Goal: Task Accomplishment & Management: Complete application form

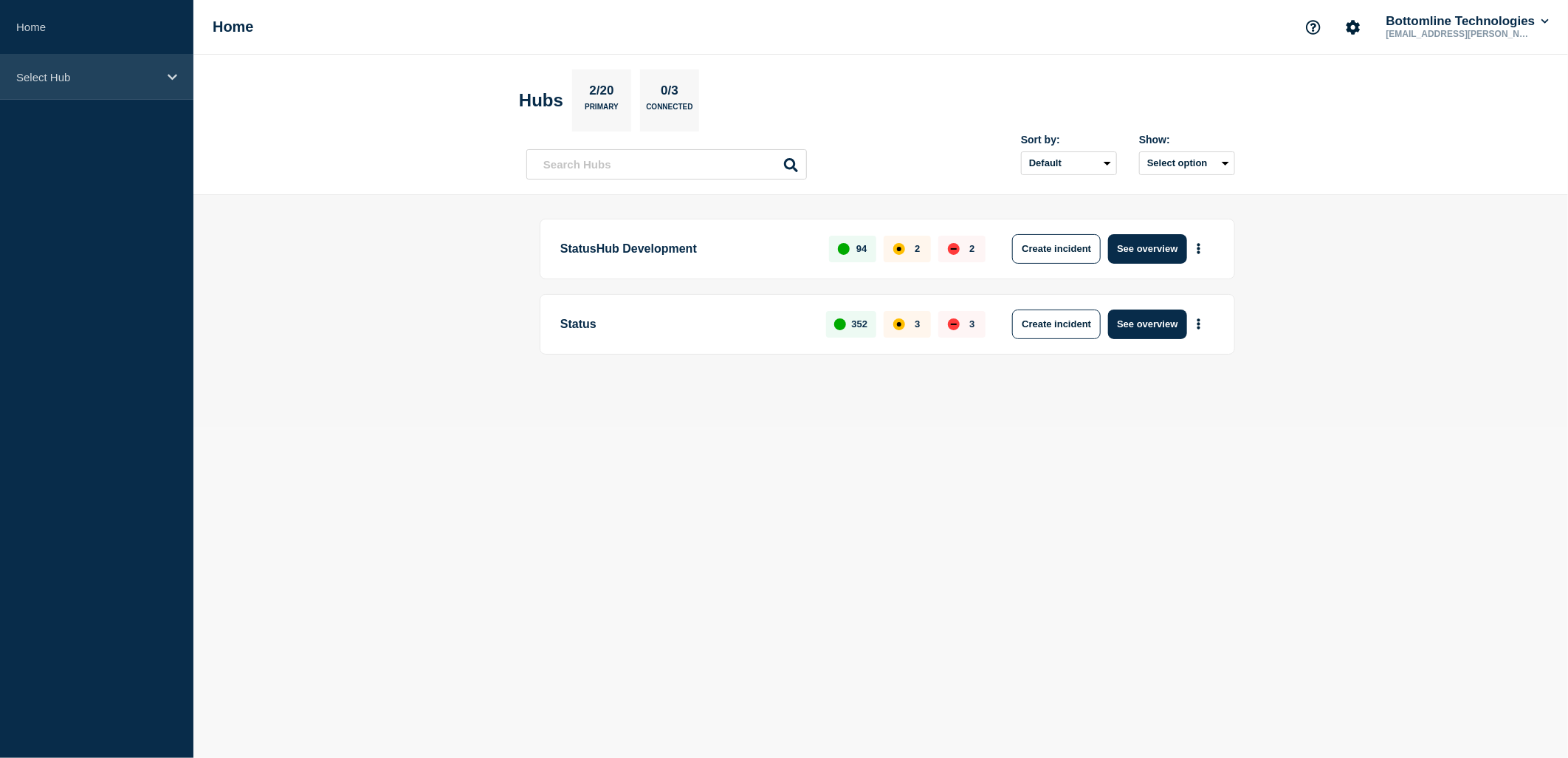
click at [126, 88] on div "Select Hub" at bounding box center [97, 77] width 194 height 45
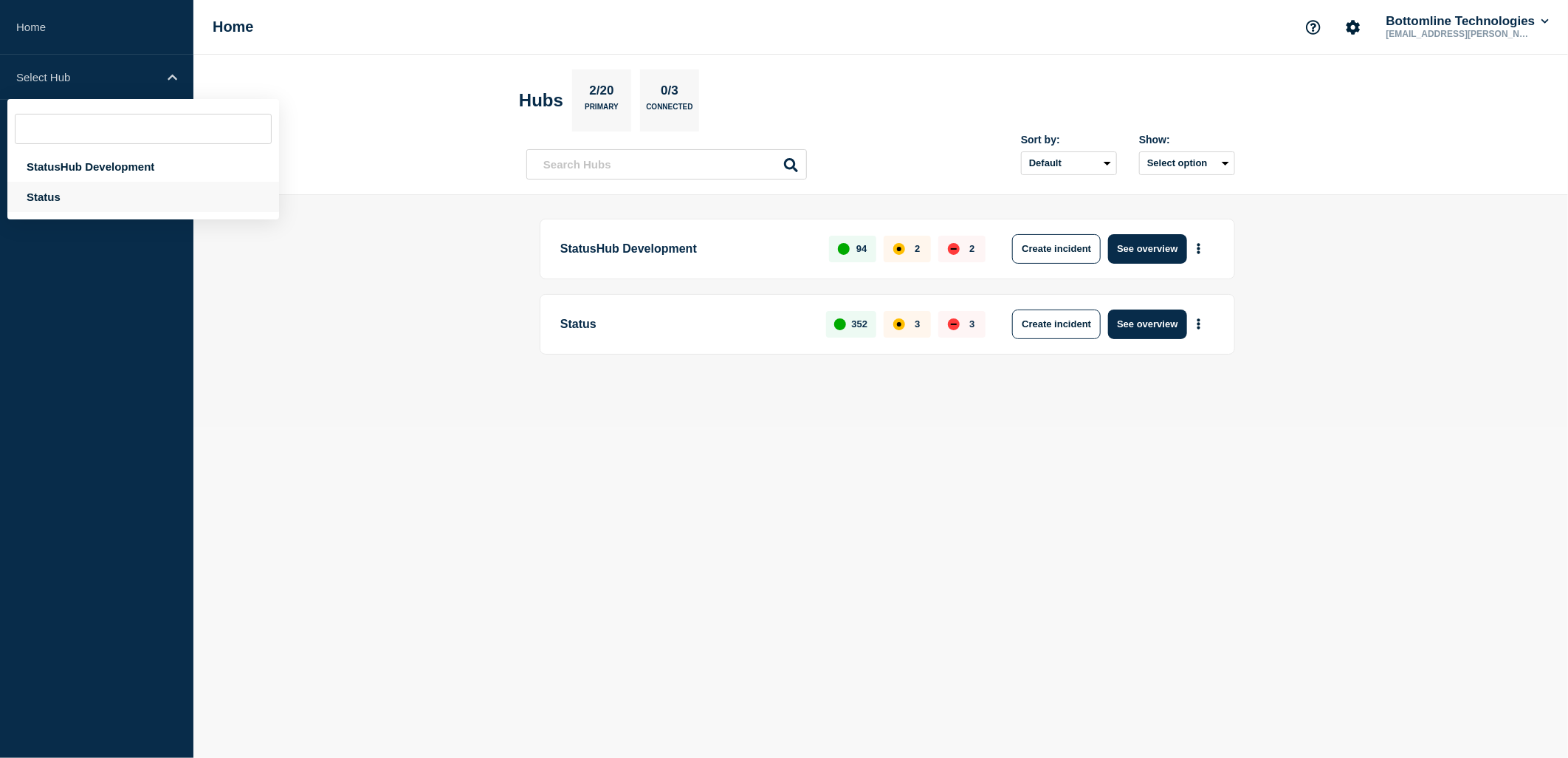
click at [75, 201] on div "Status" at bounding box center [143, 197] width 272 height 30
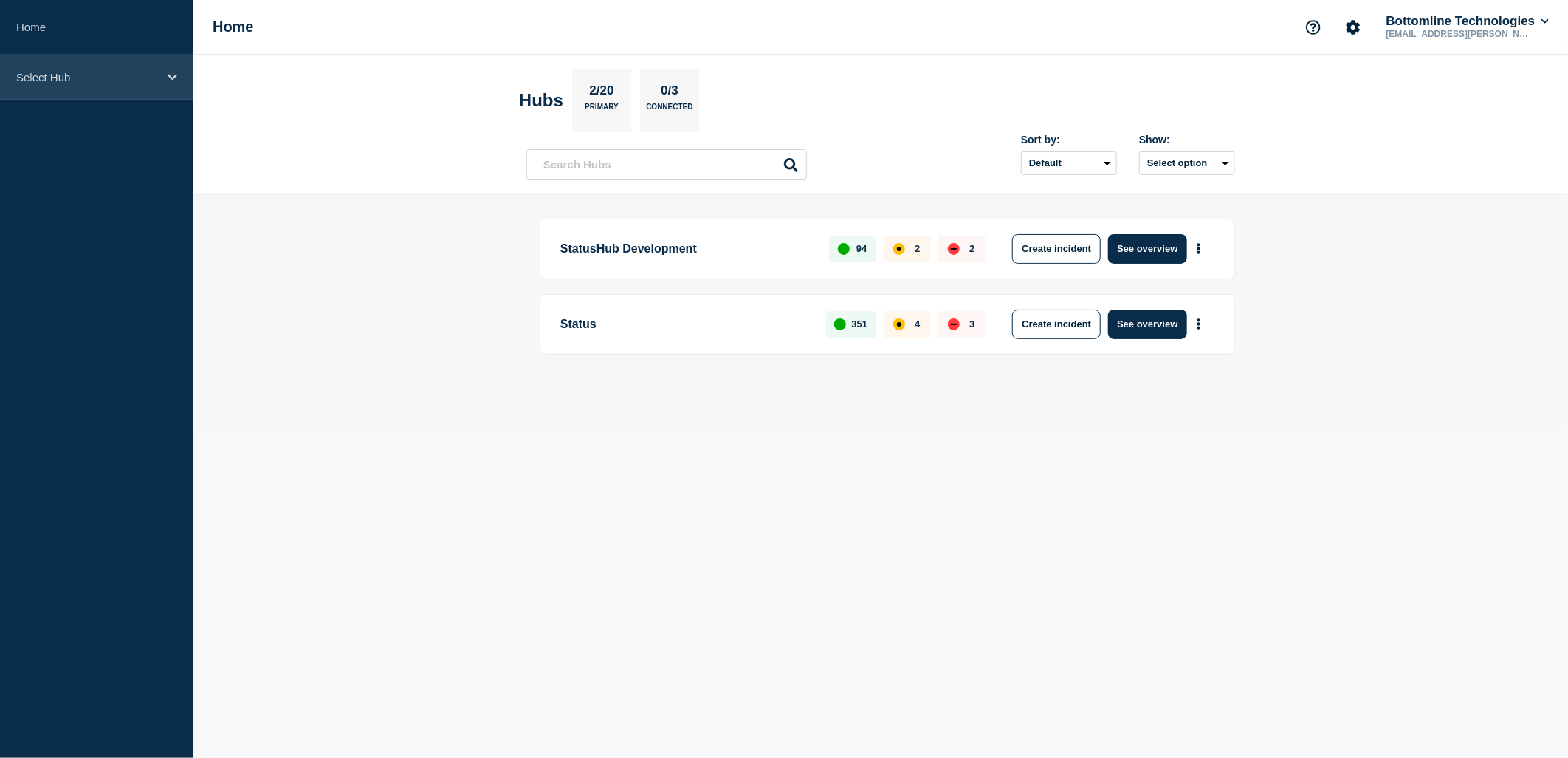
click at [116, 92] on div "Select Hub" at bounding box center [97, 77] width 194 height 45
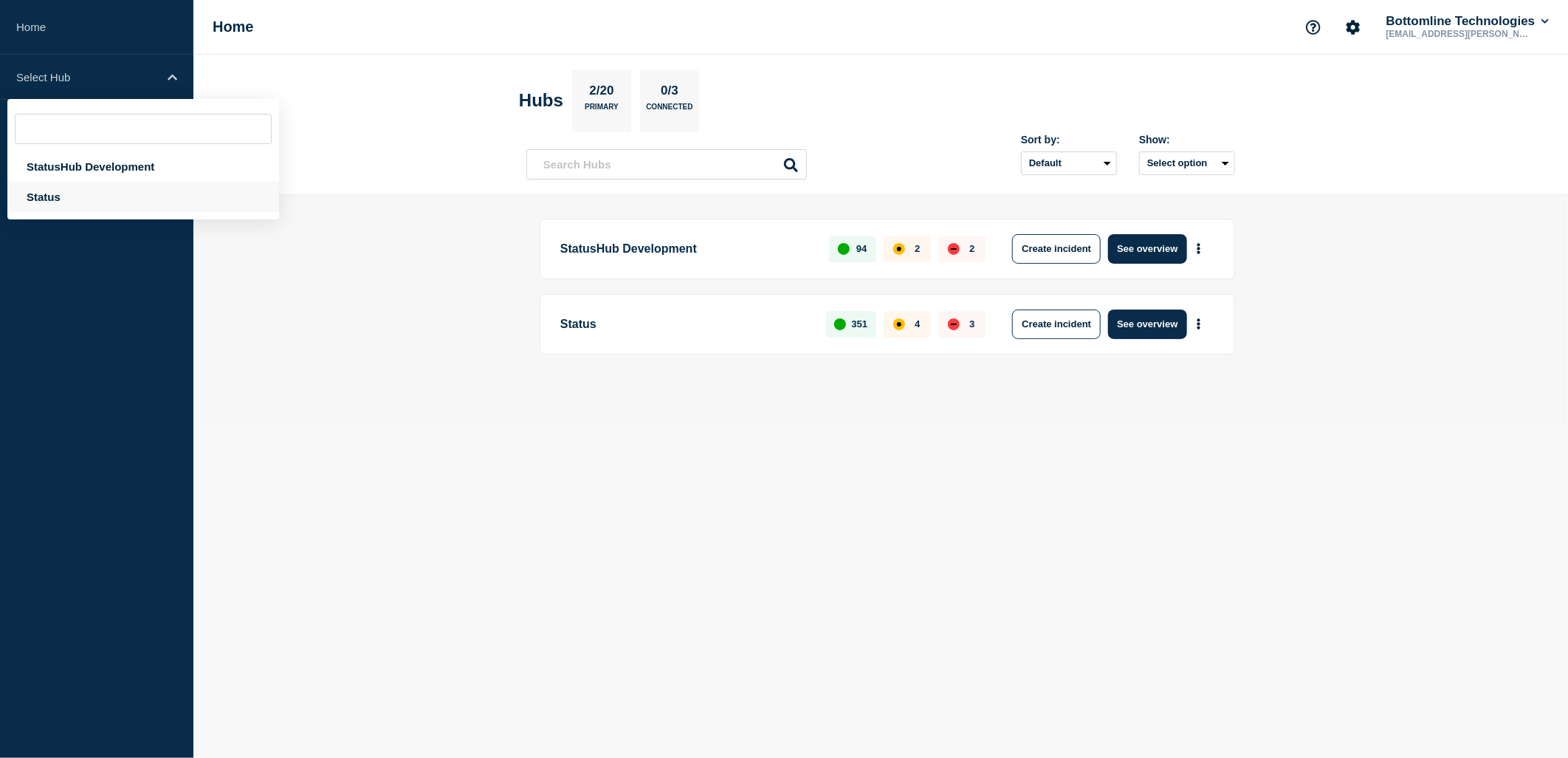
click at [56, 197] on div "Status" at bounding box center [143, 197] width 272 height 30
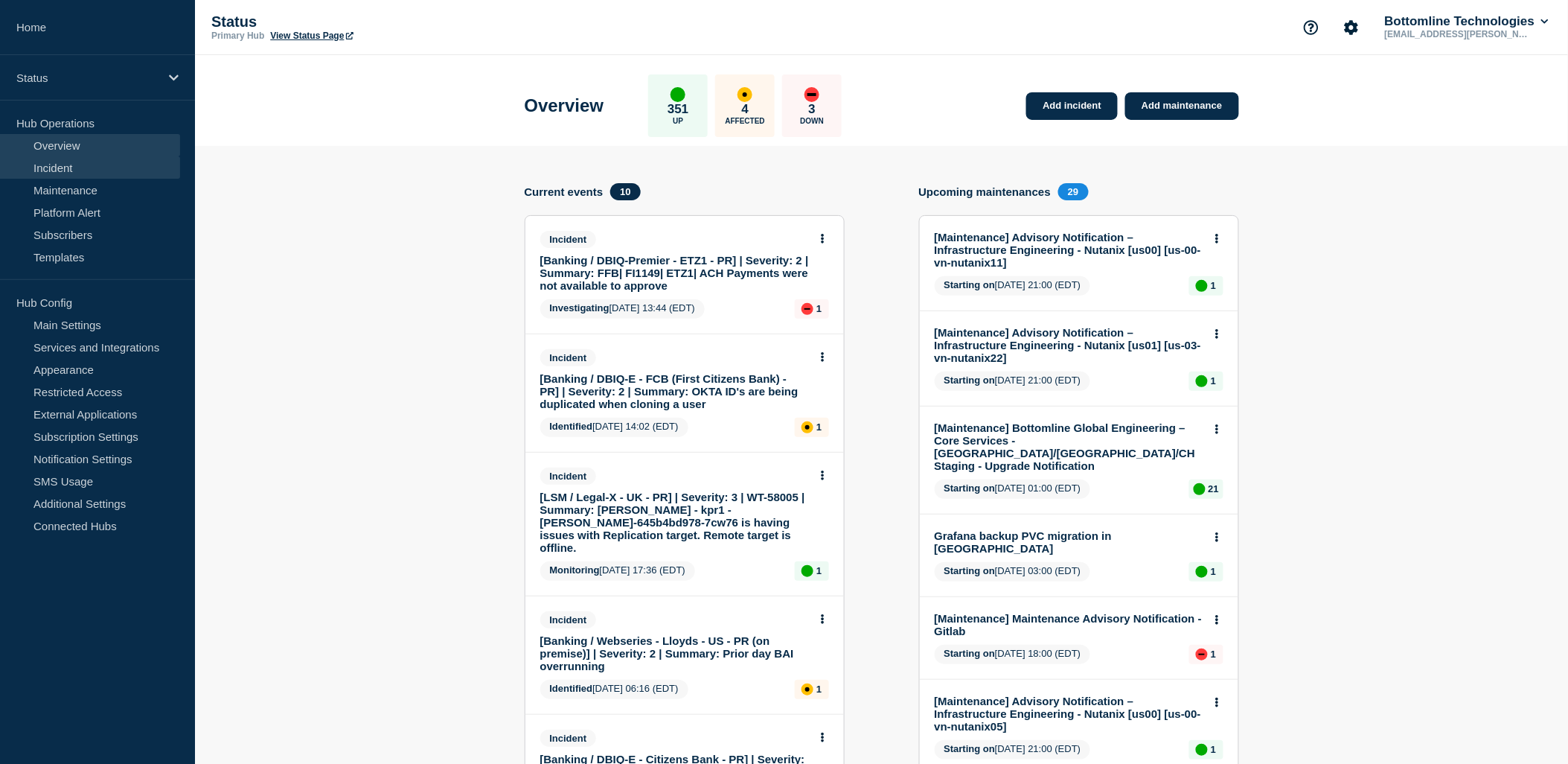
click at [82, 168] on link "Incident" at bounding box center [90, 168] width 180 height 23
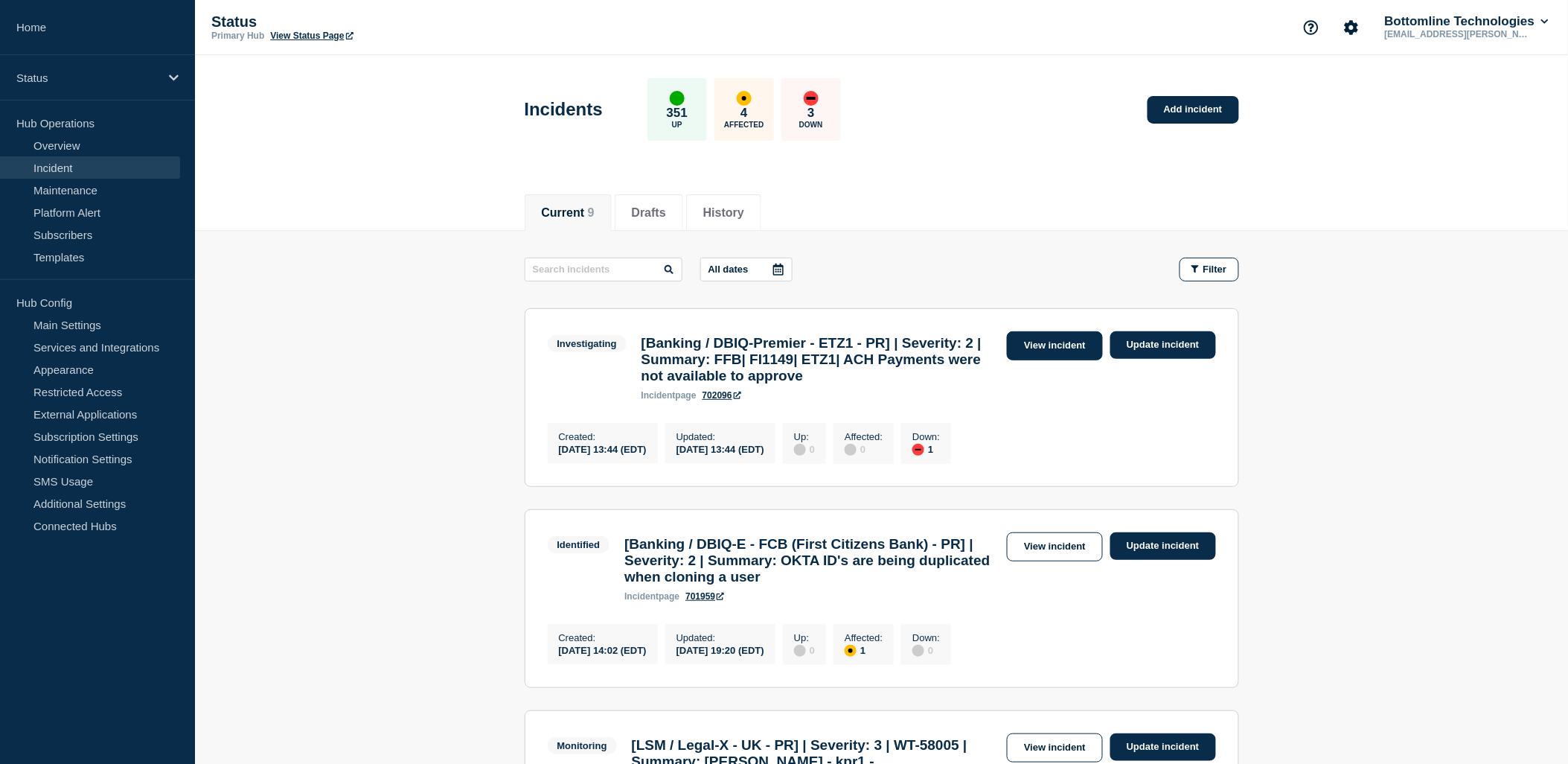
click at [1059, 344] on link "View incident" at bounding box center [1054, 345] width 96 height 29
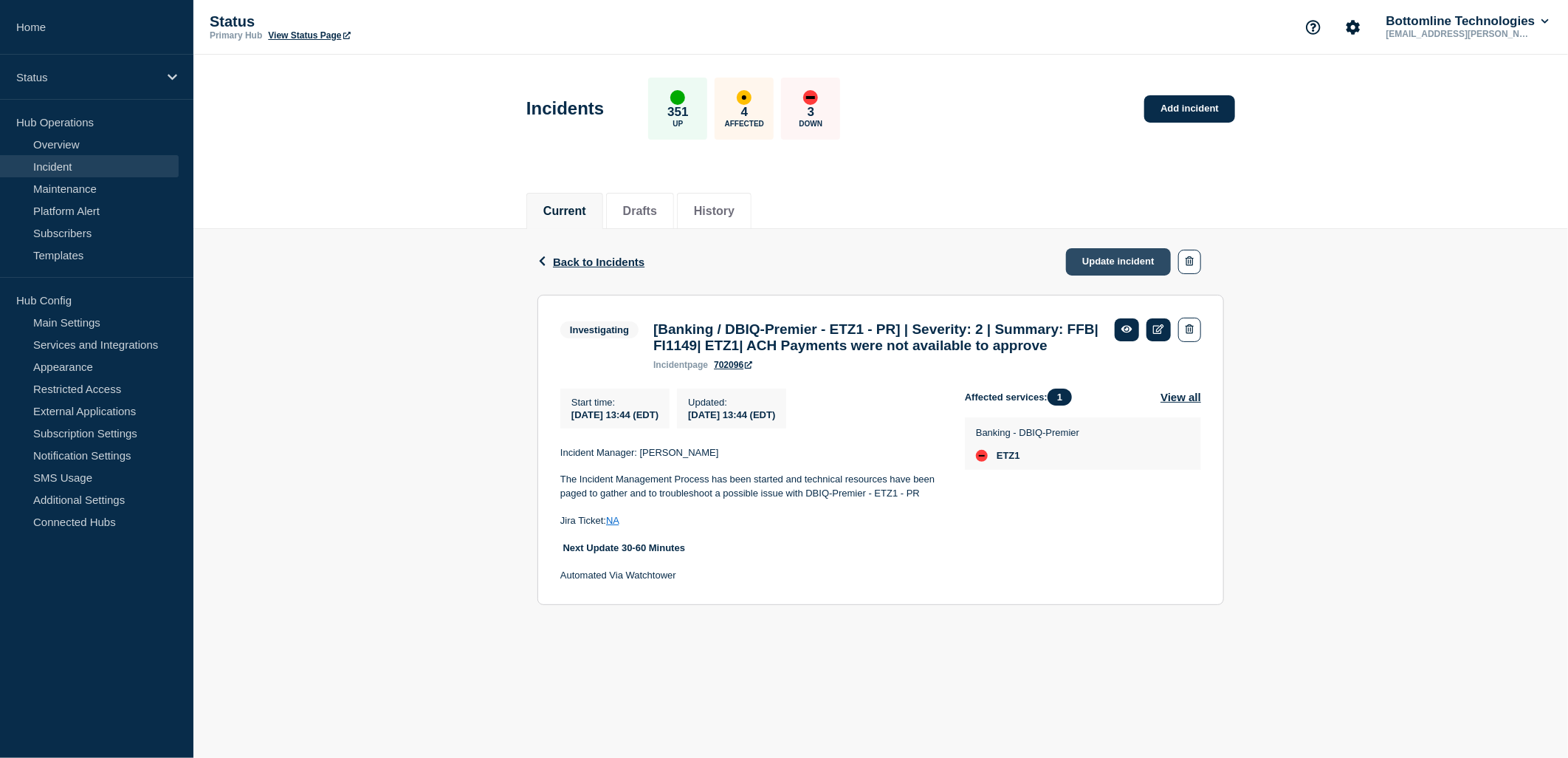
click at [1112, 263] on link "Update incident" at bounding box center [1118, 262] width 104 height 27
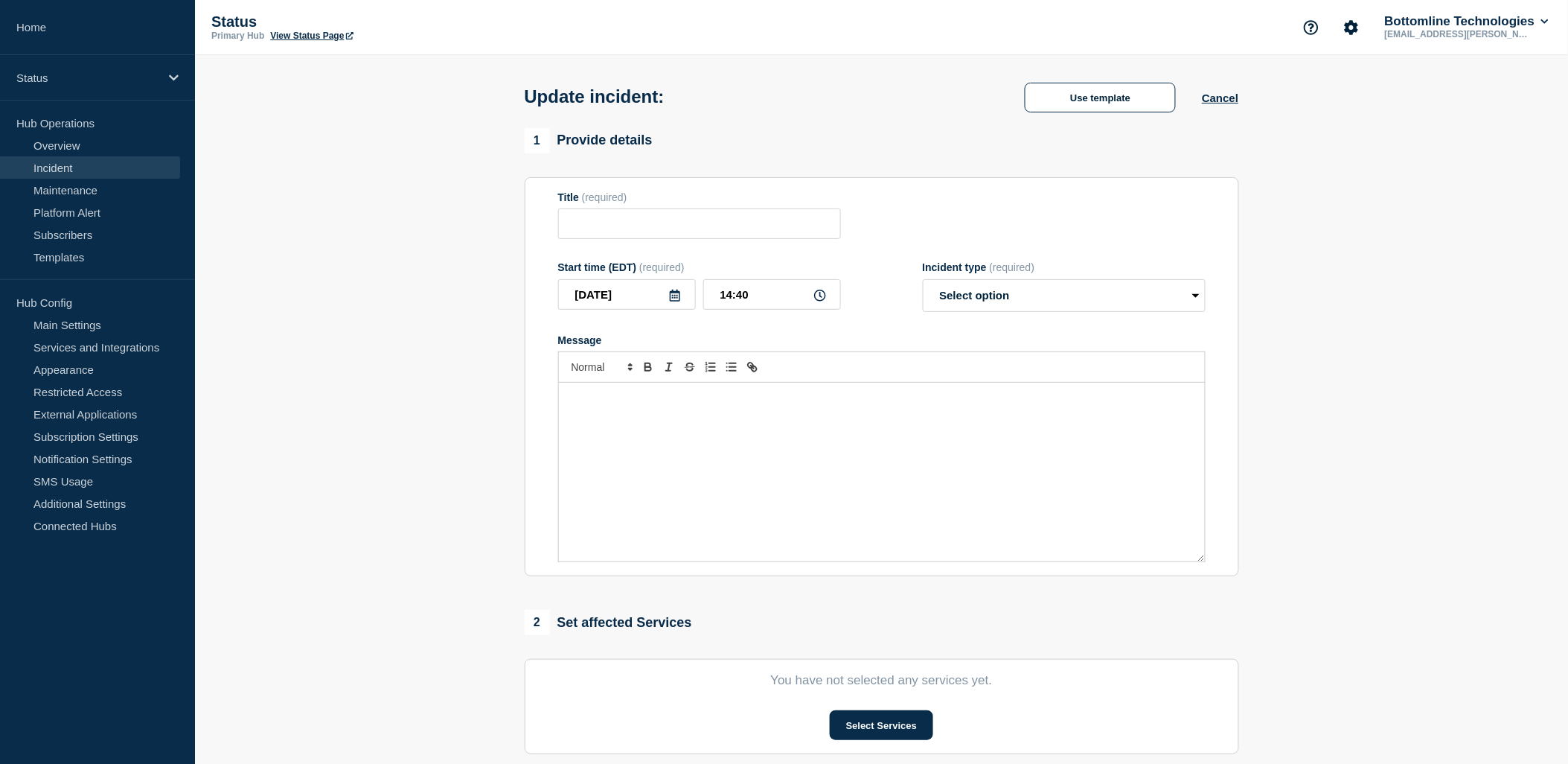
type input "[Banking / DBIQ-Premier - ETZ1 - PR] | Severity: 2 | Summary: FFB| FI1149| ETZ1…"
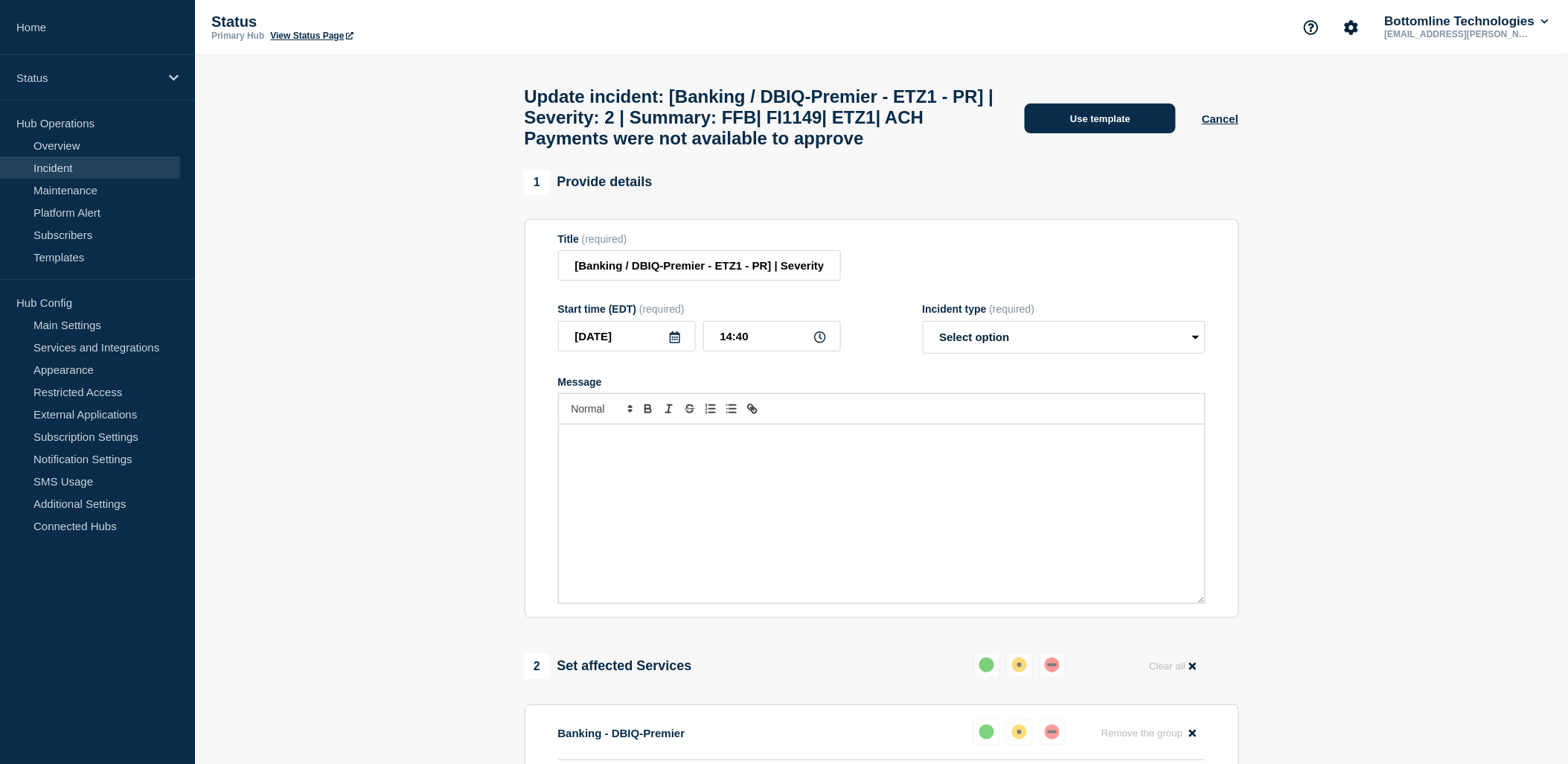
click at [1102, 128] on button "Use template" at bounding box center [1099, 118] width 151 height 29
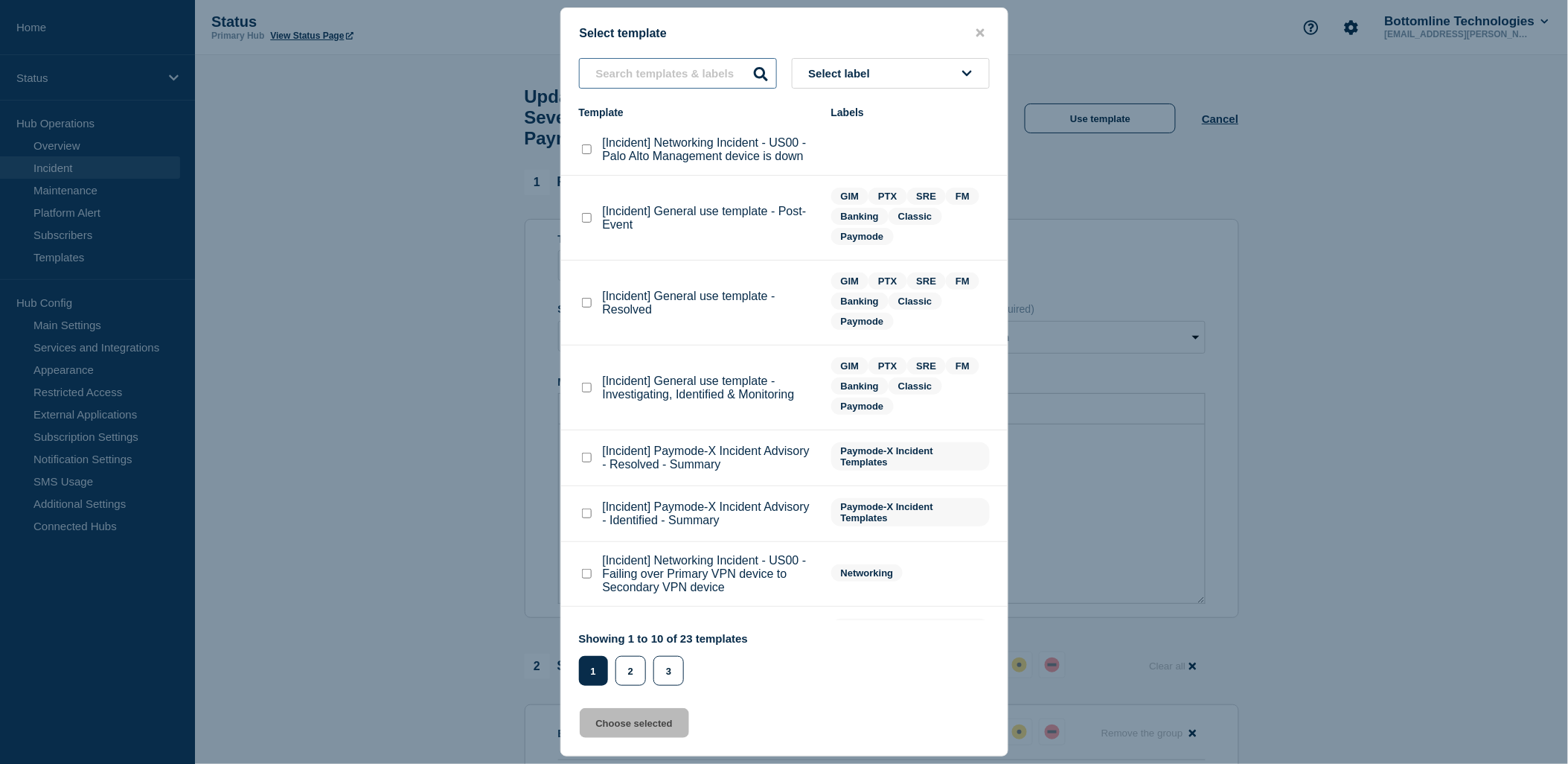
click at [661, 70] on input "text" at bounding box center [677, 73] width 198 height 30
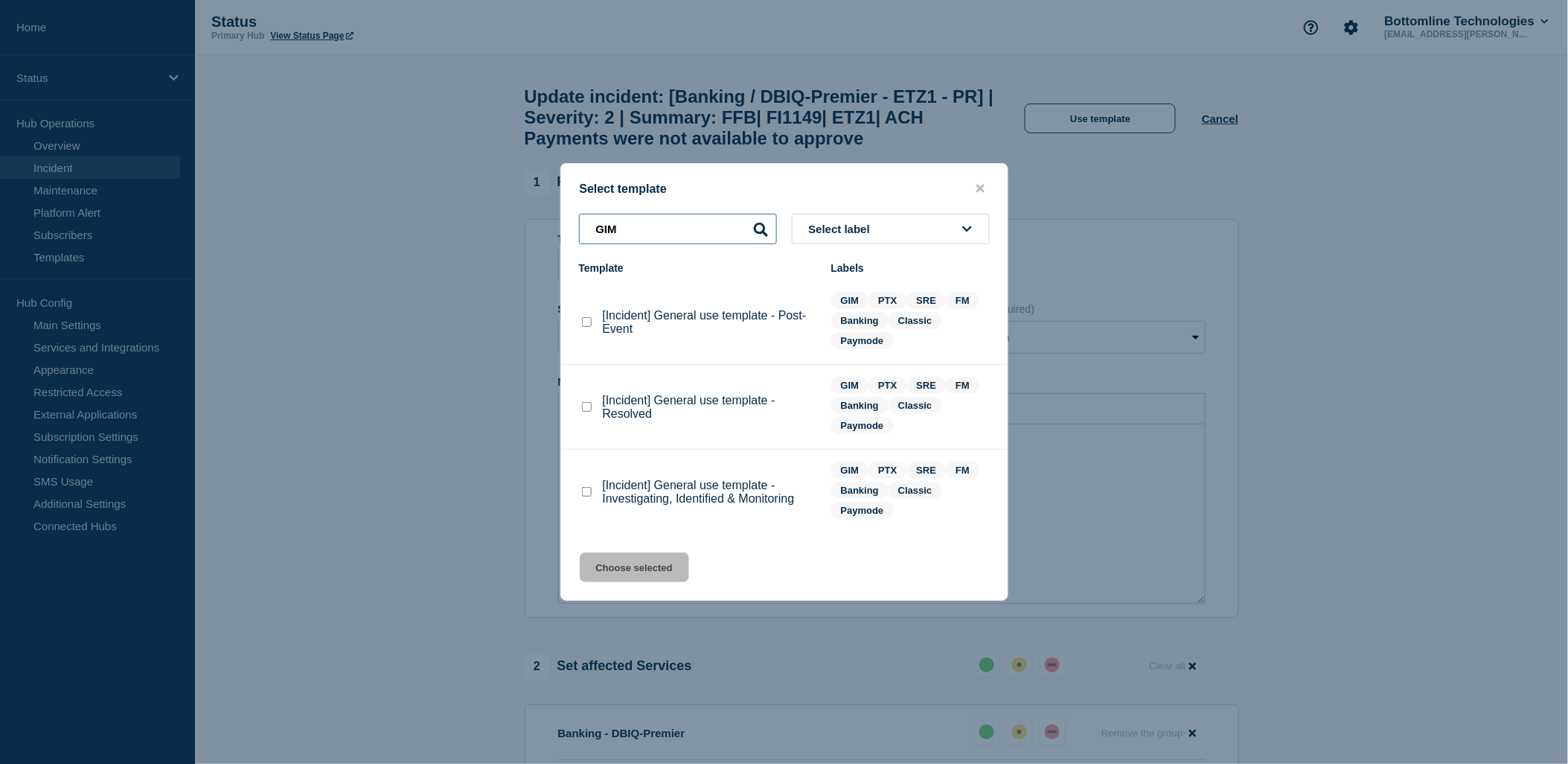
type input "GIM"
drag, startPoint x: 586, startPoint y: 494, endPoint x: 600, endPoint y: 501, distance: 15.7
click at [588, 494] on checkbox"] "[Incident] General use template - Investigating, Identified & Monitoring checkb…" at bounding box center [587, 492] width 9 height 9
checkbox checkbox"] "true"
click at [645, 573] on button "Choose selected" at bounding box center [634, 567] width 109 height 29
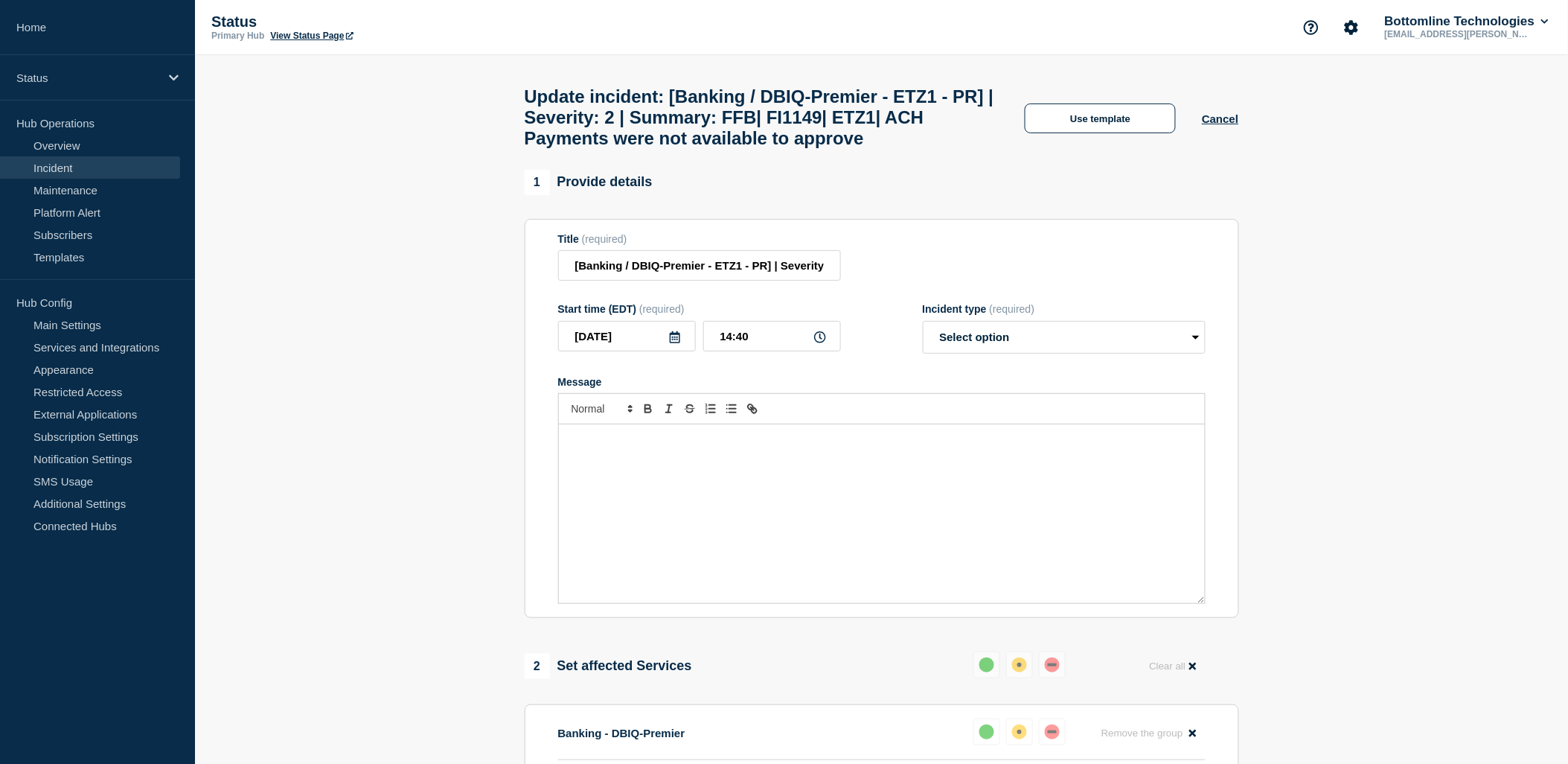
select select "investigating"
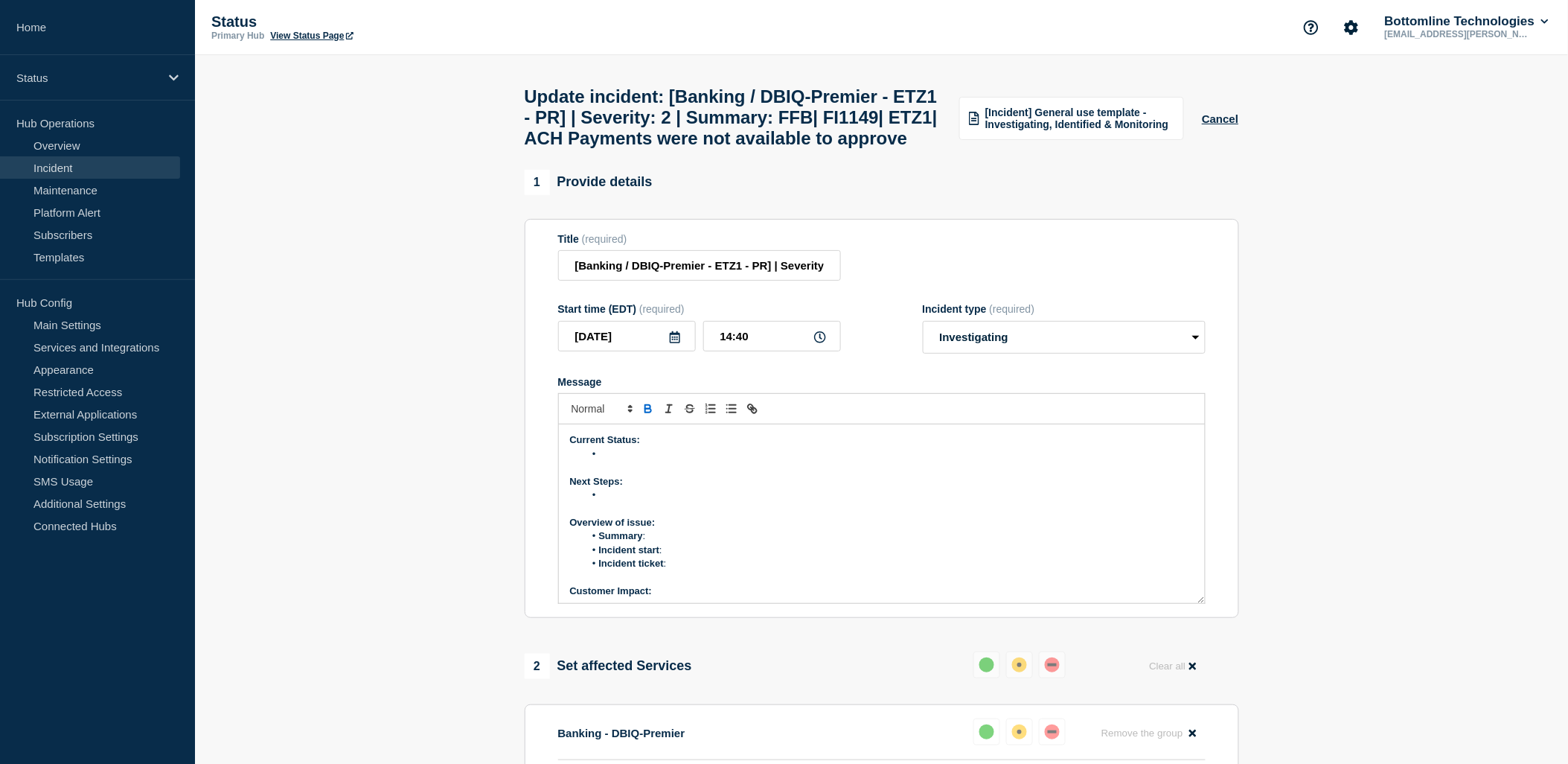
click at [616, 461] on li "Message" at bounding box center [889, 455] width 610 height 13
click at [626, 502] on li "Message" at bounding box center [889, 495] width 610 height 13
click at [675, 543] on li "Summary :" at bounding box center [889, 536] width 610 height 13
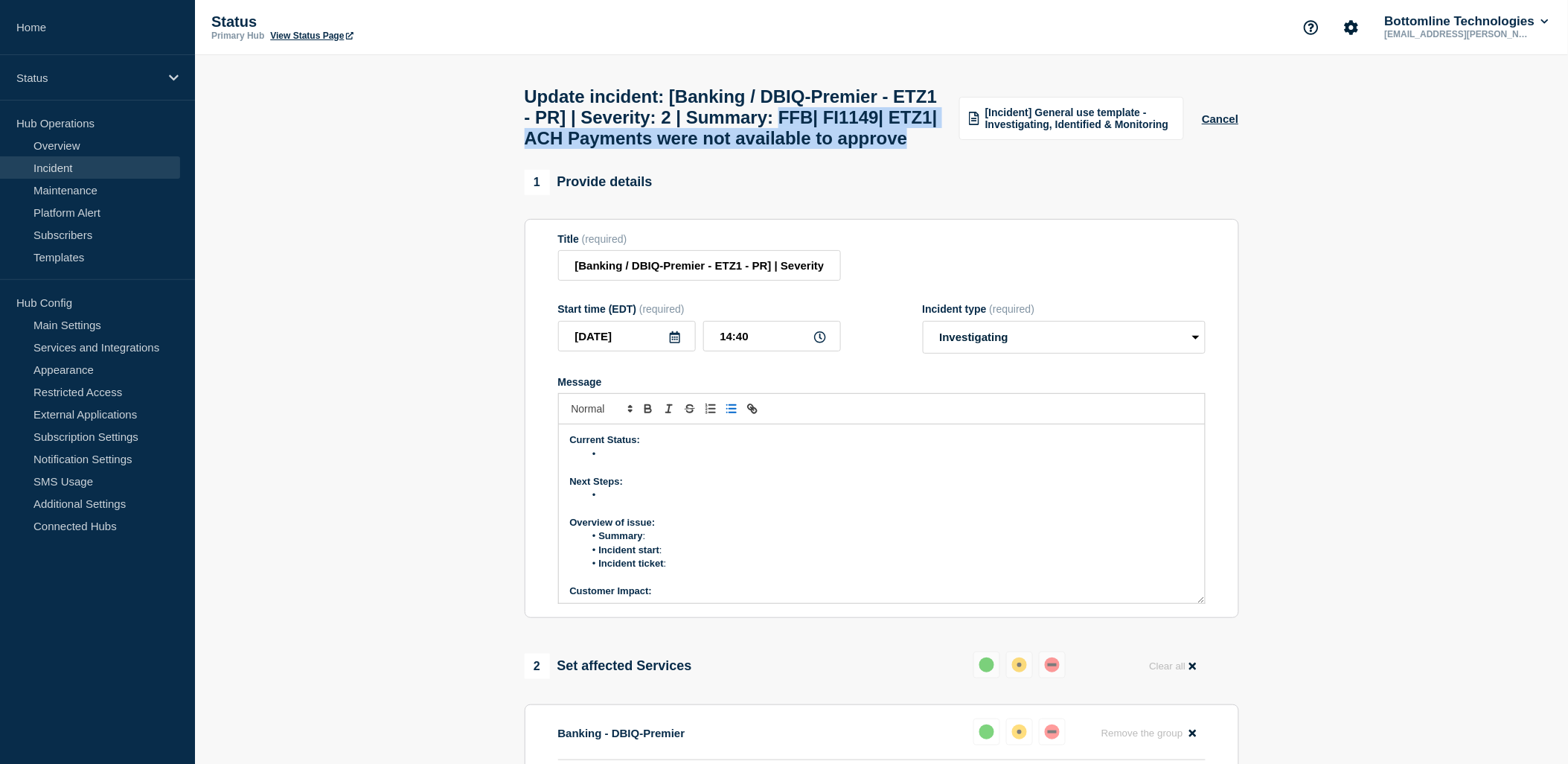
drag, startPoint x: 865, startPoint y: 122, endPoint x: 881, endPoint y: 168, distance: 48.7
click at [881, 149] on h1 "Update incident: [Banking / DBIQ-Premier - ETZ1 - PR] | Severity: 2 | Summary: …" at bounding box center [733, 118] width 417 height 63
copy h1 "FFB| FI1149| ETZ1| ACH Payments were not available to approve"
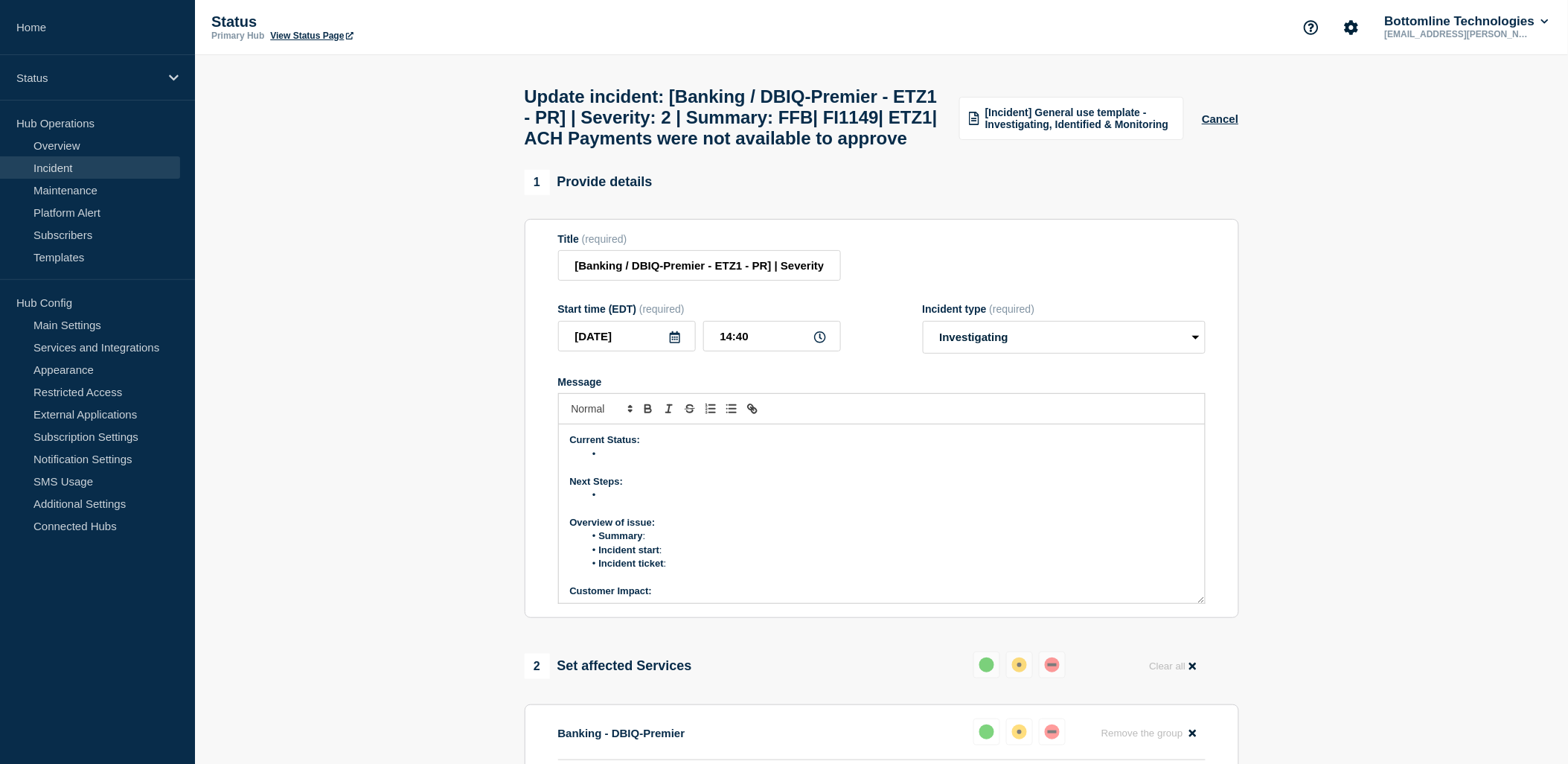
click at [649, 543] on li "Summary :" at bounding box center [889, 536] width 610 height 13
click at [683, 557] on li "Incident start :" at bounding box center [889, 550] width 610 height 13
click at [688, 557] on li "Incident start :" at bounding box center [889, 550] width 610 height 13
click at [691, 570] on li "Incident ticket :" at bounding box center [889, 564] width 610 height 13
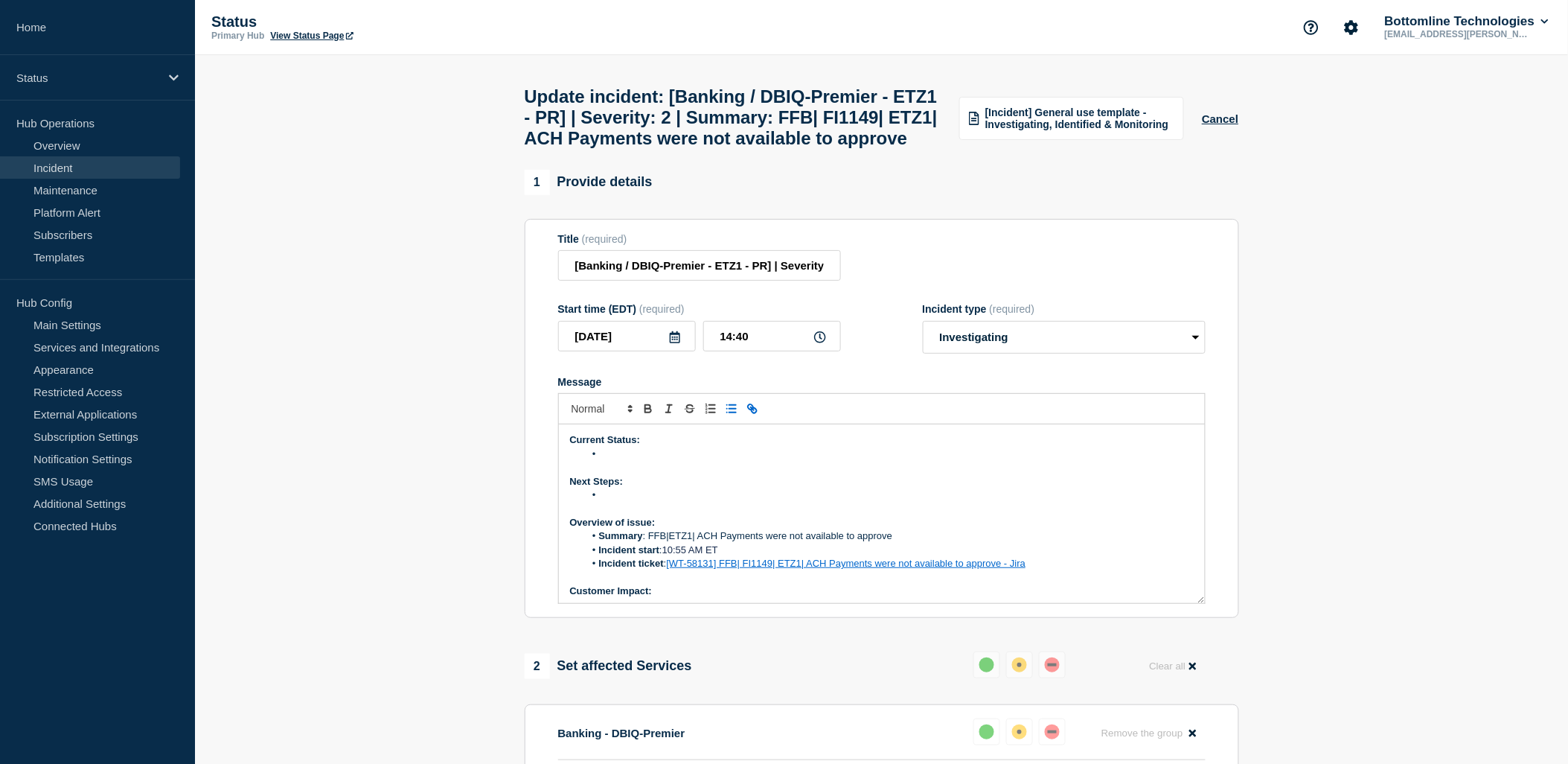
click at [1055, 570] on li "Incident ticket : [WT-58131] FFB| FI1149| ETZ1| ACH Payments were not available…" at bounding box center [889, 564] width 610 height 13
click at [932, 557] on li "Incident start : 10:55 AM ET" at bounding box center [889, 550] width 610 height 13
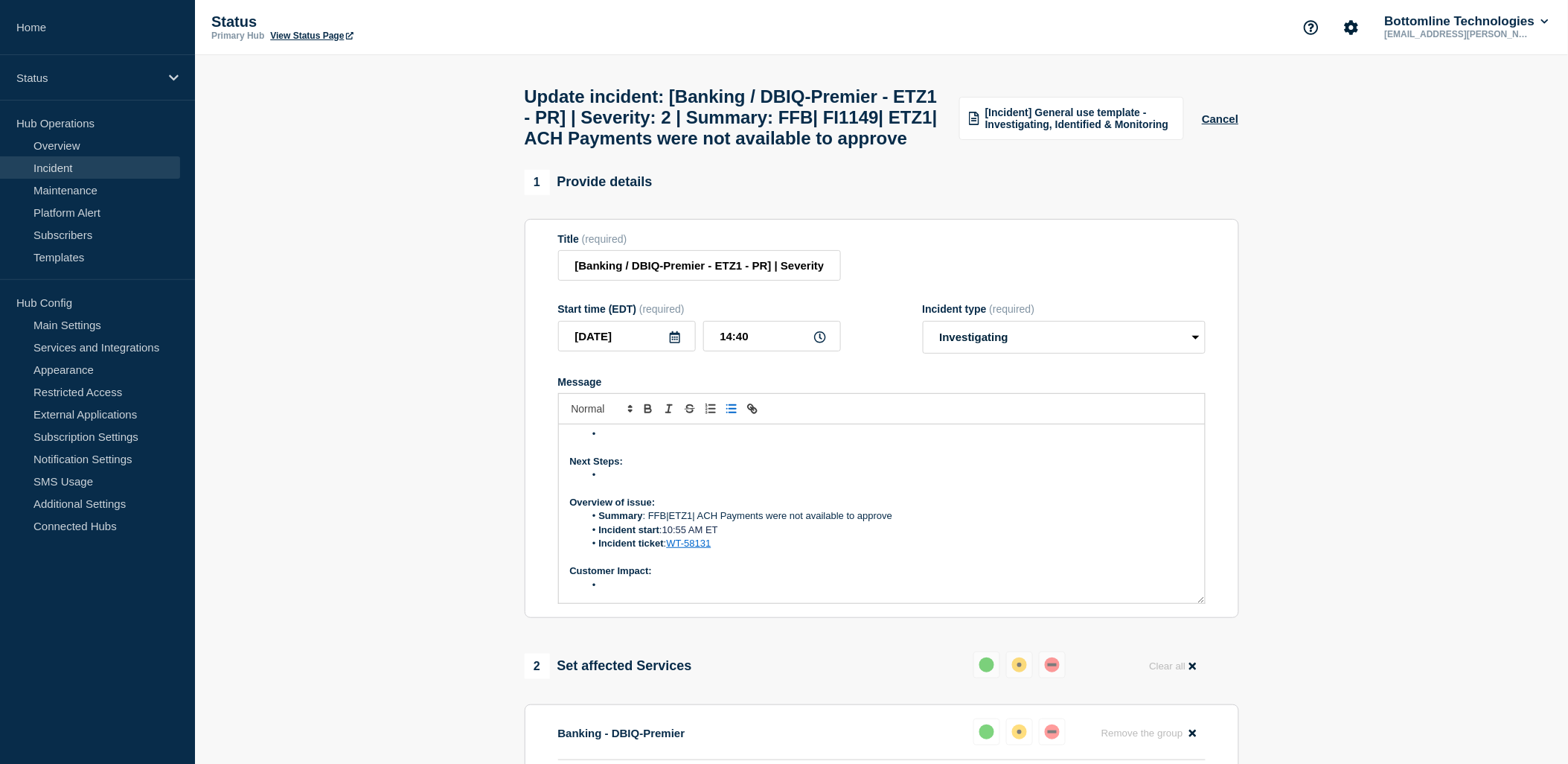
scroll to position [83, 0]
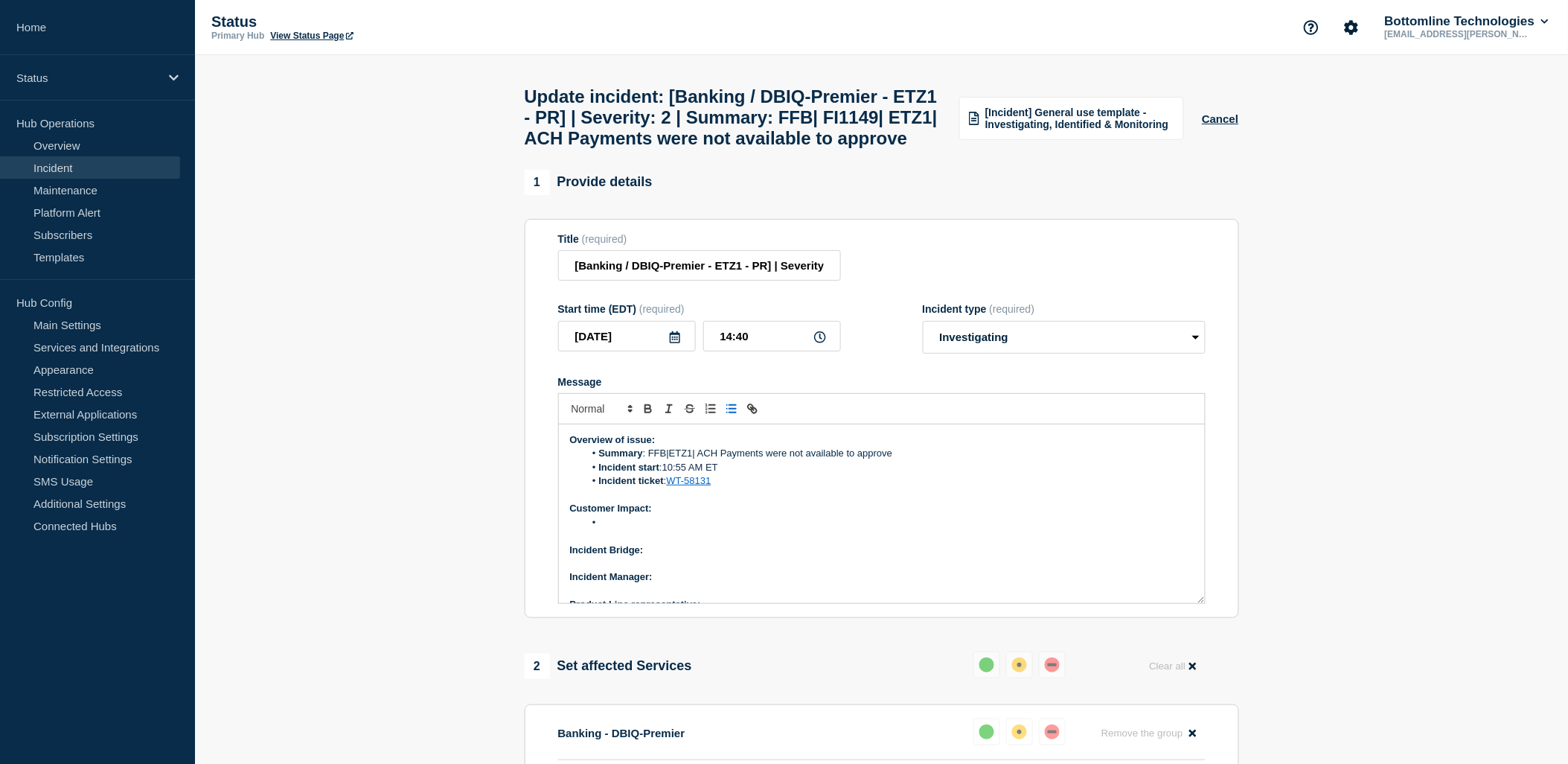
click at [615, 530] on li "Message" at bounding box center [889, 523] width 610 height 13
click at [628, 530] on li "Message" at bounding box center [889, 523] width 610 height 13
click at [613, 530] on li "Message" at bounding box center [889, 523] width 610 height 13
click at [650, 557] on p "Incident Bridge:" at bounding box center [881, 550] width 623 height 13
click at [689, 557] on p "Incident Bridge: Upon re" at bounding box center [881, 550] width 623 height 13
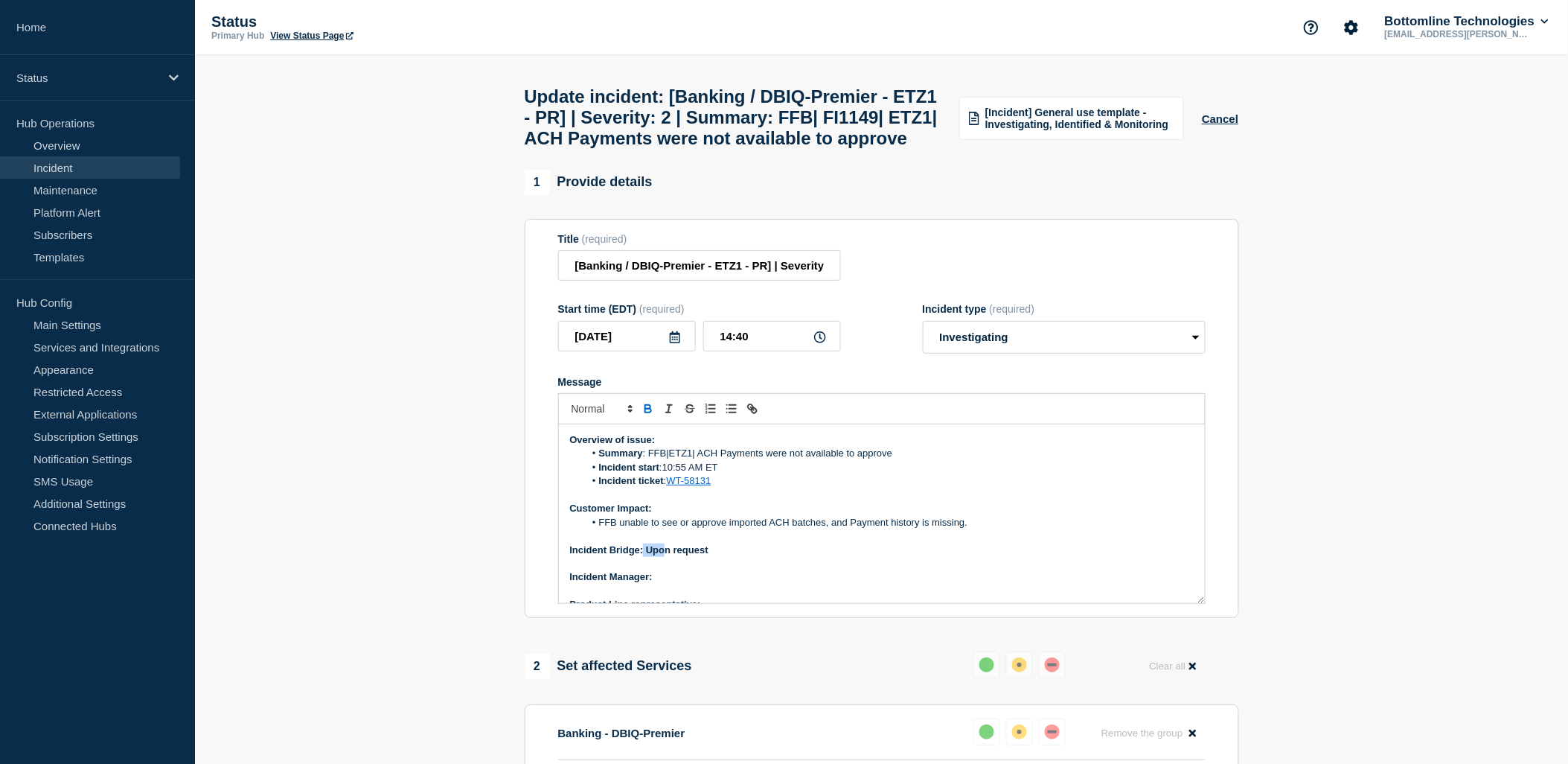
drag, startPoint x: 652, startPoint y: 586, endPoint x: 663, endPoint y: 590, distance: 11.7
click at [663, 555] on strong "Incident Bridge: Upon request" at bounding box center [639, 550] width 138 height 11
click at [719, 557] on p "Incident Bridge: Upon request" at bounding box center [881, 550] width 623 height 13
drag, startPoint x: 716, startPoint y: 591, endPoint x: 646, endPoint y: 583, distance: 70.5
click at [646, 557] on p "Incident Bridge: Upon request" at bounding box center [881, 550] width 623 height 13
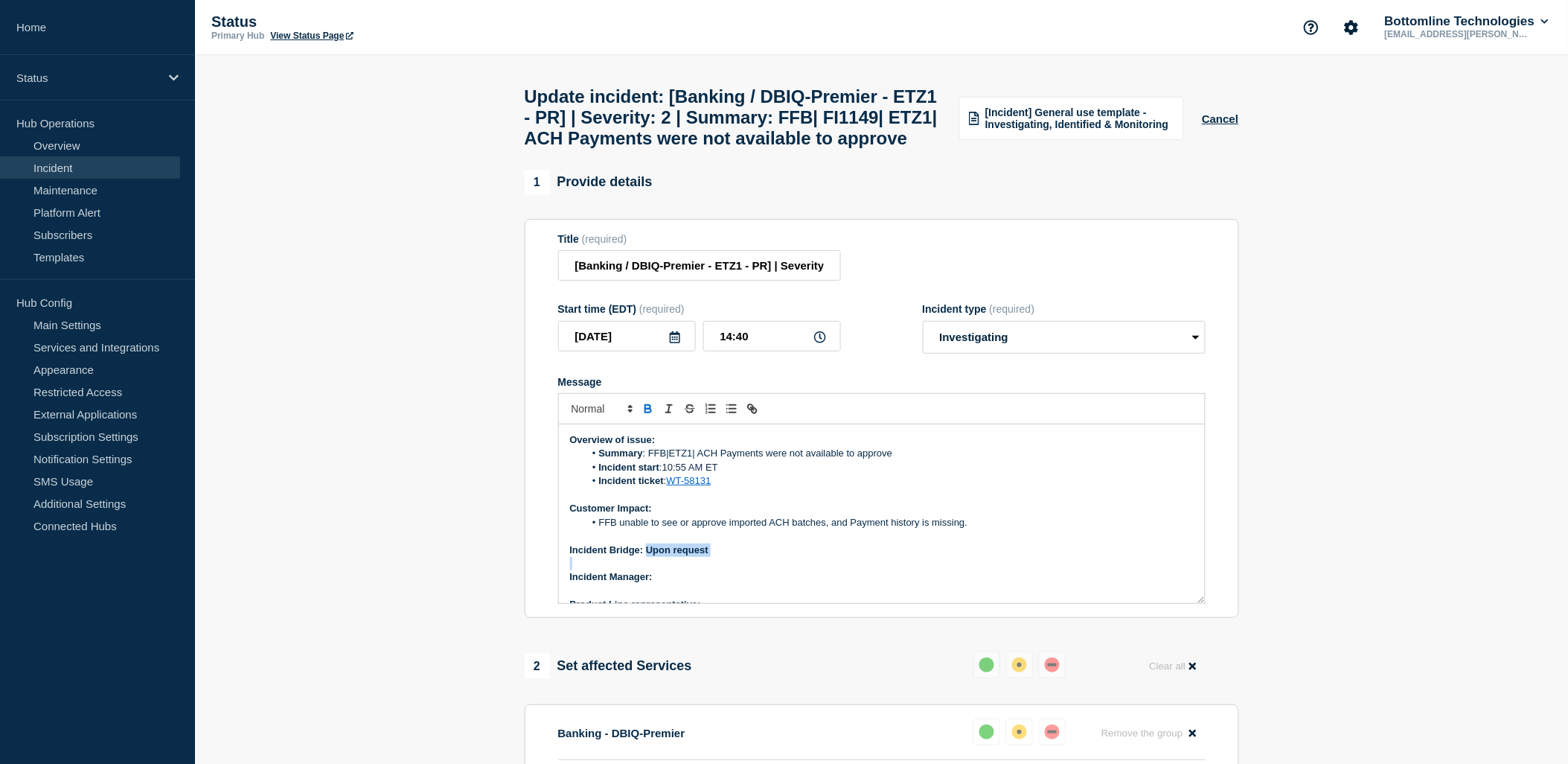
click at [651, 416] on icon "Toggle bold text" at bounding box center [648, 409] width 13 height 13
click at [766, 584] on p "Incident Manager:" at bounding box center [881, 577] width 623 height 13
click at [657, 584] on p "Incident Manager:" at bounding box center [881, 577] width 623 height 13
click at [660, 584] on p "Incident Manager:" at bounding box center [881, 577] width 623 height 13
drag, startPoint x: 655, startPoint y: 615, endPoint x: 728, endPoint y: 615, distance: 73.0
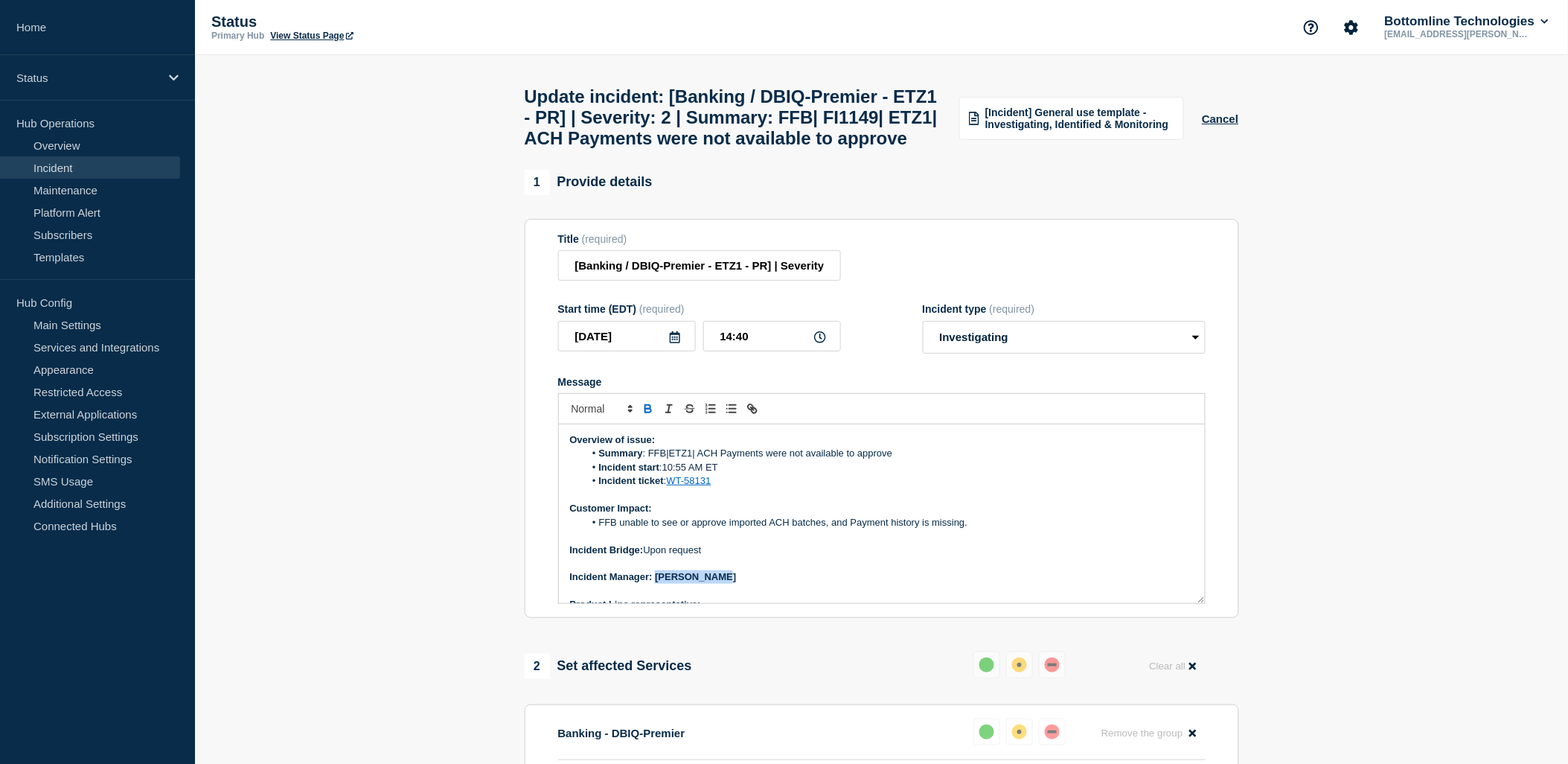
click at [728, 584] on p "Incident Manager: [PERSON_NAME]" at bounding box center [881, 577] width 623 height 13
click at [651, 416] on icon "Toggle bold text" at bounding box center [648, 409] width 13 height 13
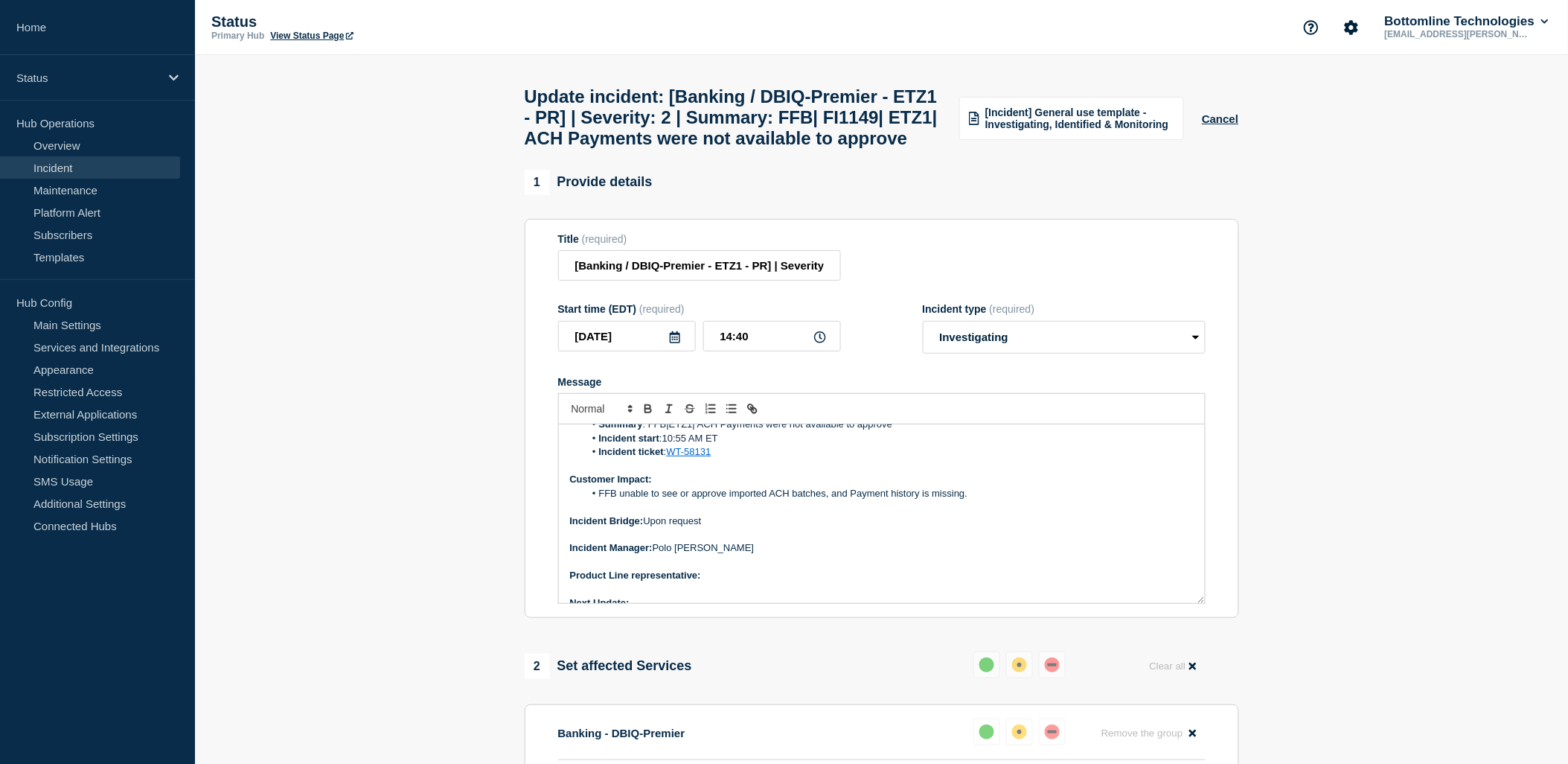
scroll to position [127, 0]
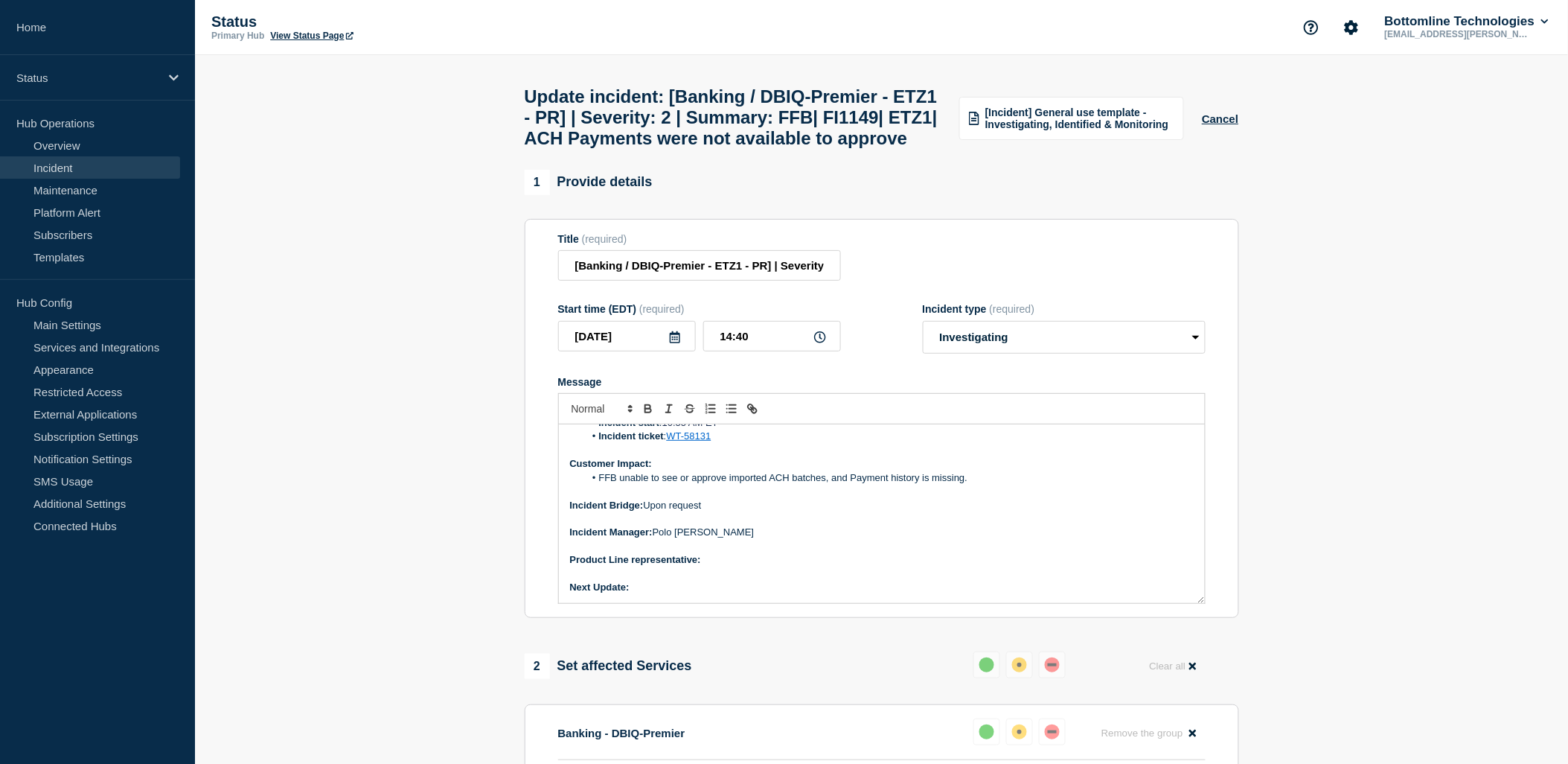
click at [723, 567] on p "Product Line representative:" at bounding box center [881, 560] width 623 height 13
drag, startPoint x: 646, startPoint y: 628, endPoint x: 655, endPoint y: 631, distance: 9.5
click at [652, 594] on p "Next Update:" at bounding box center [881, 587] width 623 height 13
drag, startPoint x: 634, startPoint y: 630, endPoint x: 686, endPoint y: 634, distance: 52.2
click at [686, 603] on div "Current Status: Next Steps: Overview of issue: Summary : FFB|ETZ1| ACH Payments…" at bounding box center [881, 513] width 646 height 178
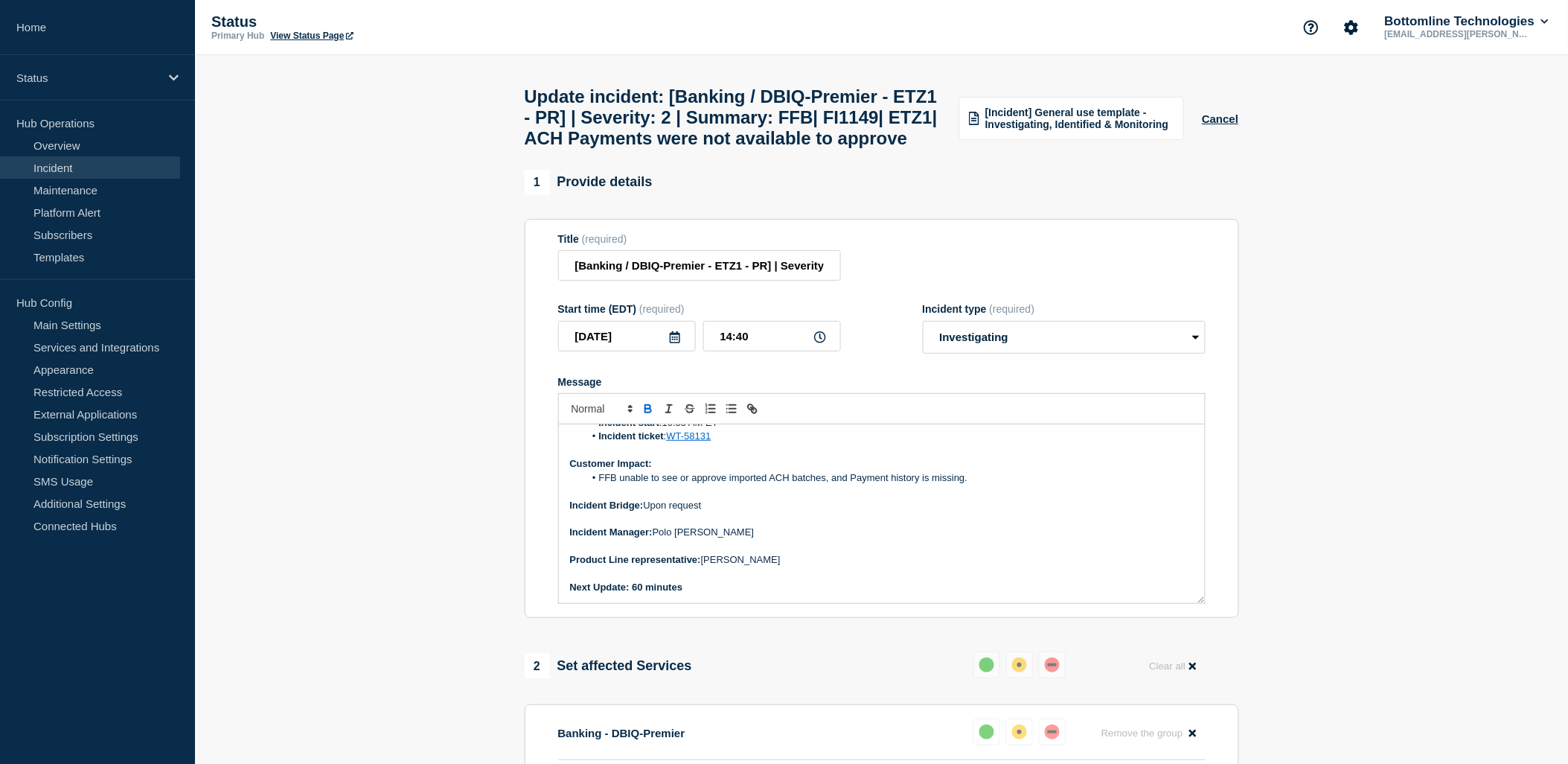
click at [654, 424] on div at bounding box center [881, 408] width 648 height 31
drag, startPoint x: 683, startPoint y: 626, endPoint x: 635, endPoint y: 626, distance: 48.0
click at [635, 594] on p "Next Update: 60 minutes" at bounding box center [881, 587] width 623 height 13
click at [644, 416] on icon "Toggle bold text" at bounding box center [648, 409] width 13 height 13
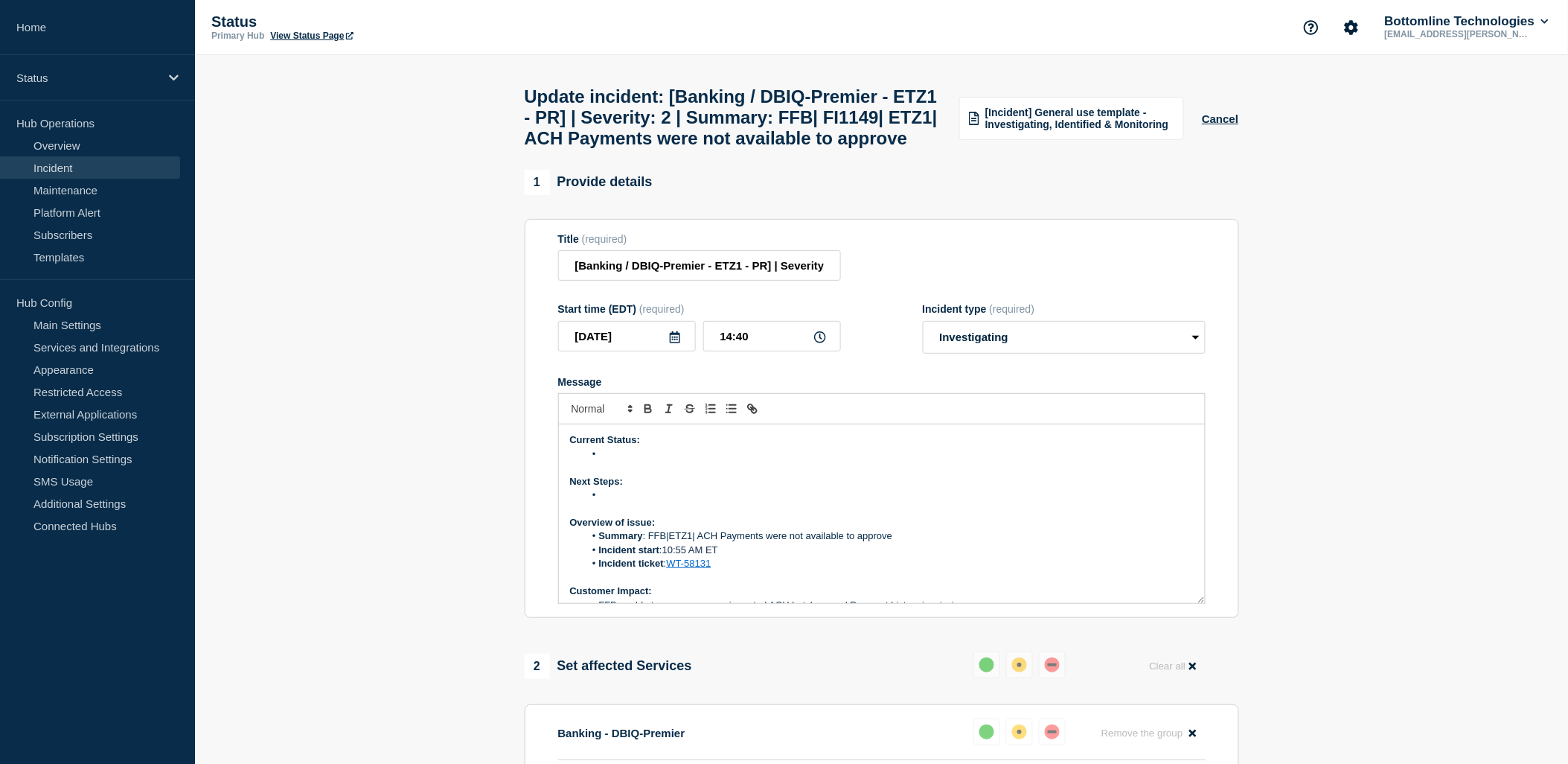
click at [613, 461] on li "Message" at bounding box center [889, 455] width 610 height 13
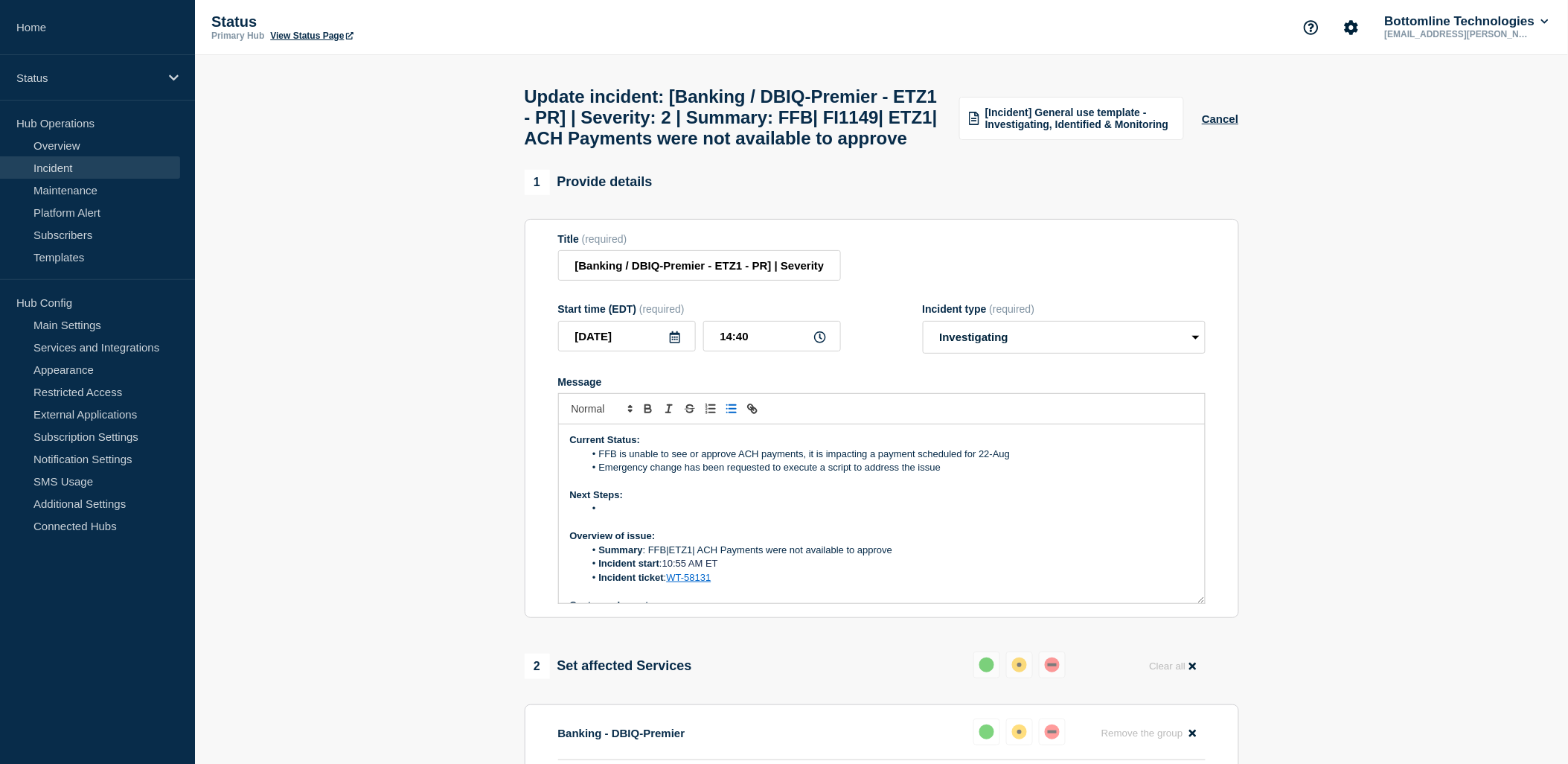
click at [613, 515] on li "Message" at bounding box center [889, 509] width 610 height 13
click at [952, 475] on li "Emergency change has been requested to execute a script to address the issue" at bounding box center [889, 468] width 610 height 13
click at [1009, 461] on li "FFB is unable to see or approve ACH payments, it is impacting a payment schedul…" at bounding box center [889, 455] width 610 height 13
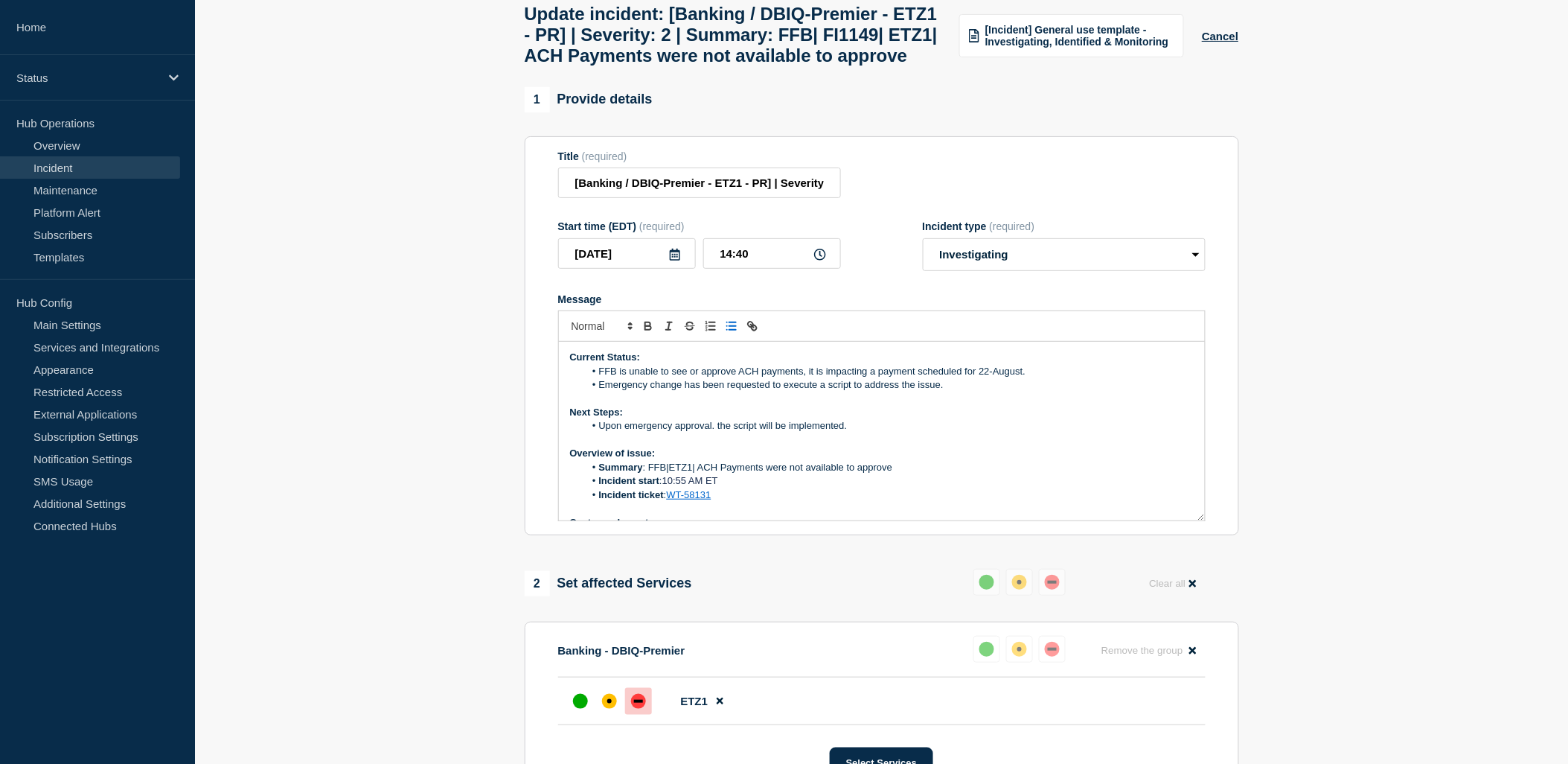
click at [712, 433] on li "Upon emergency approval. the script will be implemented." at bounding box center [889, 426] width 610 height 13
drag, startPoint x: 823, startPoint y: 470, endPoint x: 600, endPoint y: 465, distance: 223.1
click at [600, 433] on li "Upon emergency approval, the script will be implemented." at bounding box center [889, 426] width 610 height 13
copy li "Upon emergency approval, the script will be implemented."
click at [683, 433] on li "Upon emergency approval, the script will be implemented." at bounding box center [889, 426] width 610 height 13
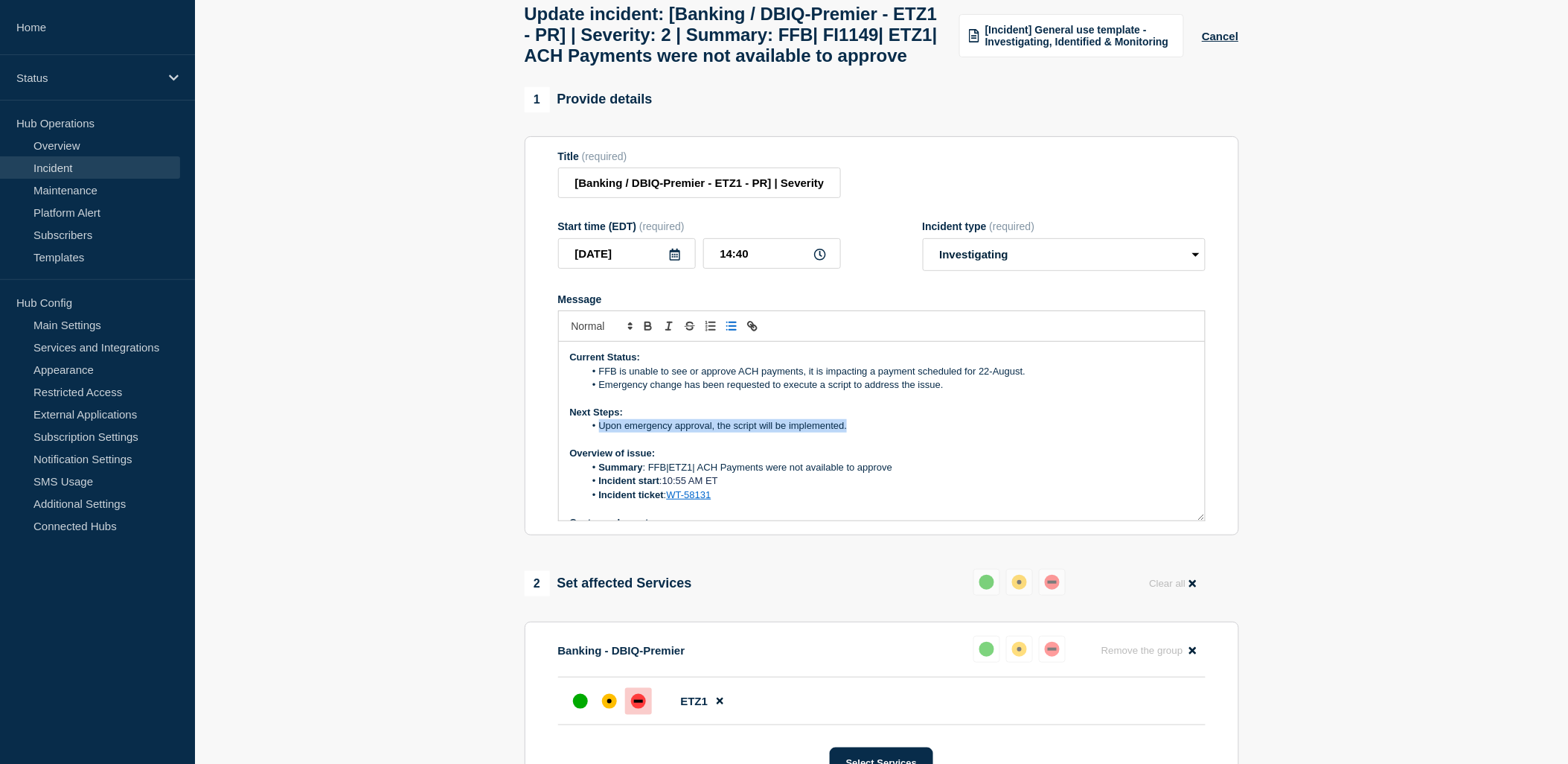
click at [679, 433] on li "Upon emergency approval, the script will be implemented." at bounding box center [889, 426] width 610 height 13
drag, startPoint x: 677, startPoint y: 463, endPoint x: 740, endPoint y: 448, distance: 64.8
click at [678, 433] on li "Upon emergency approval, the script will be implemented." at bounding box center [889, 426] width 610 height 13
click at [903, 433] on li "Upon emergency change approval, the script will be implemented." at bounding box center [889, 426] width 610 height 13
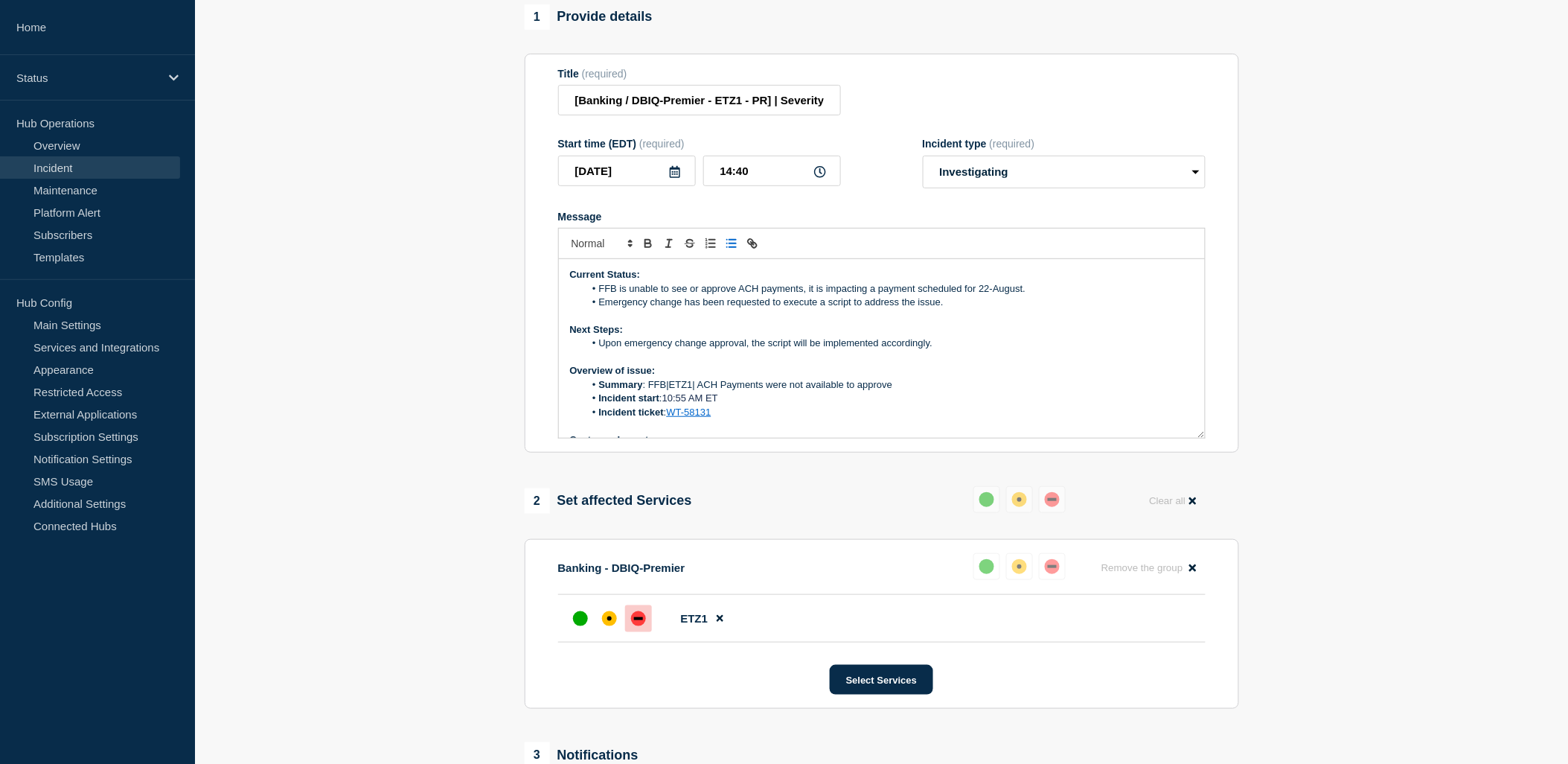
scroll to position [83, 0]
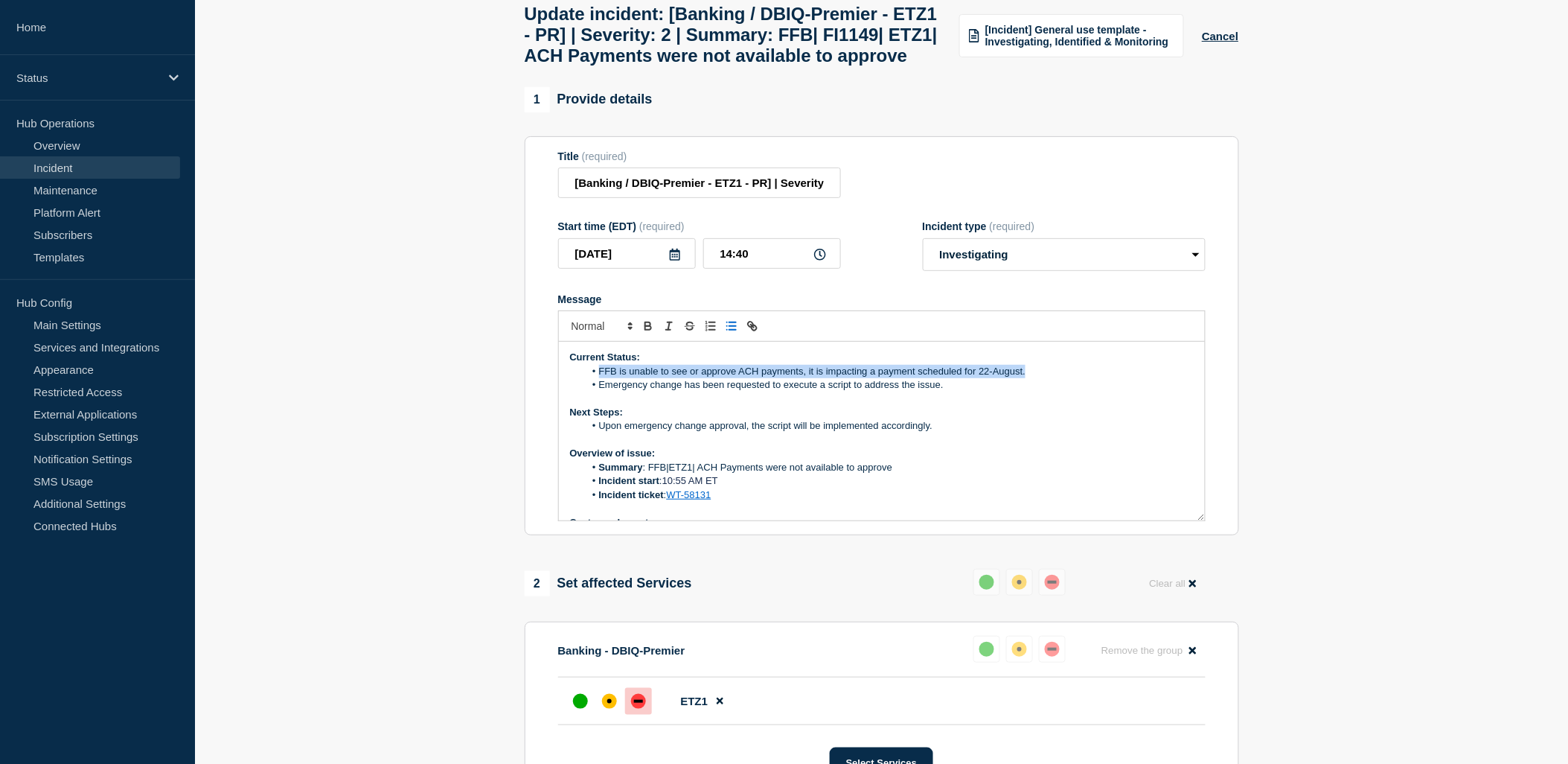
drag, startPoint x: 1017, startPoint y: 406, endPoint x: 600, endPoint y: 407, distance: 417.0
click at [598, 379] on li "FFB is unable to see or approve ACH payments, it is impacting a payment schedul…" at bounding box center [889, 371] width 610 height 13
drag, startPoint x: 644, startPoint y: 418, endPoint x: 934, endPoint y: 413, distance: 290.0
click at [1035, 379] on li "FFB is unable to see or approve ACH payments, it is impacting a payment schedul…" at bounding box center [889, 371] width 610 height 13
copy li "FFB is unable to see or approve ACH payments, it is impacting a payment schedul…"
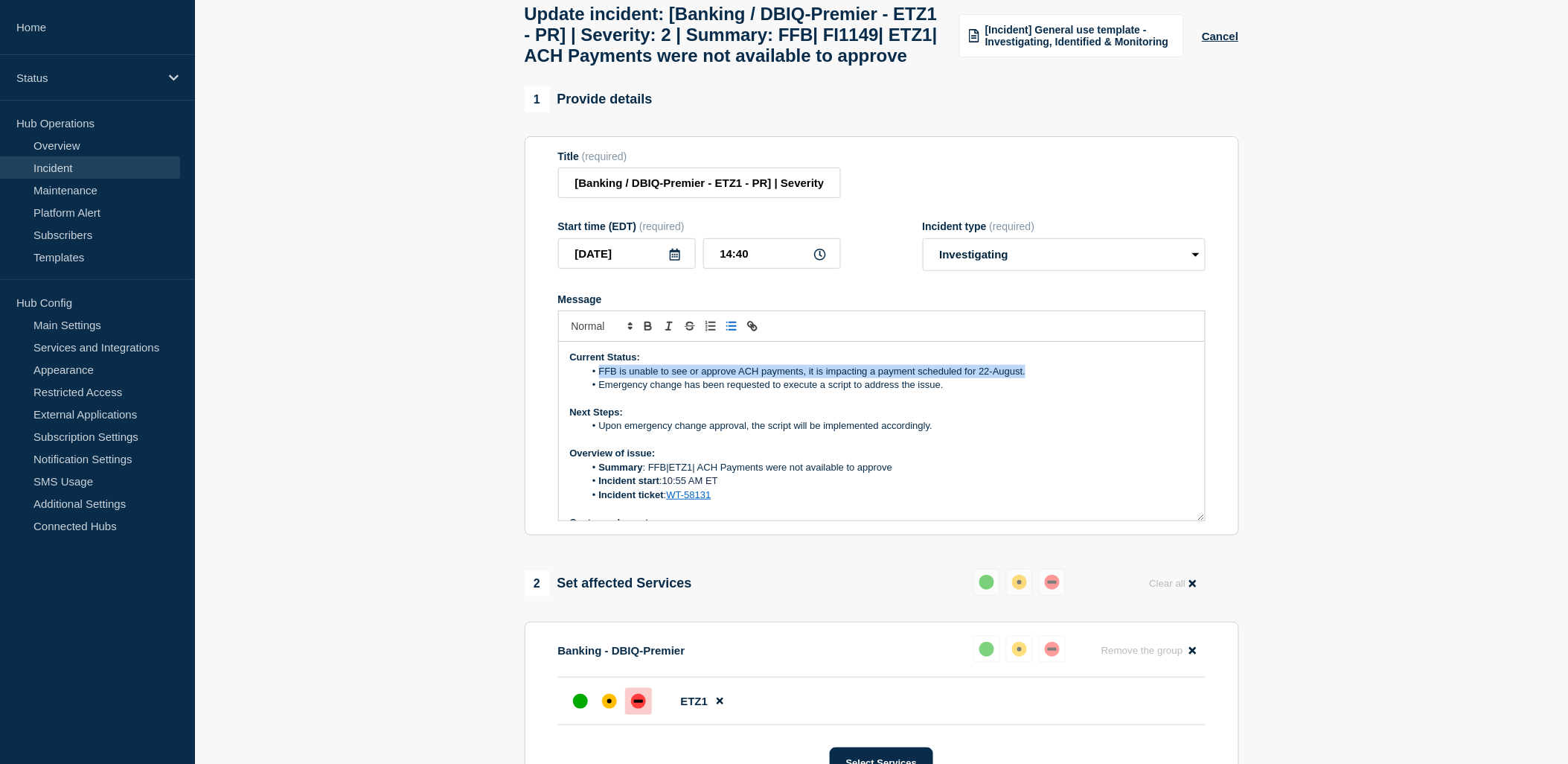
click at [1017, 379] on li "FFB is unable to see or approve ACH payments, it is impacting a payment schedul…" at bounding box center [889, 371] width 610 height 13
click at [1027, 379] on li "FFB is unable to see or approve ACH payments, it is impacting a payment schedul…" at bounding box center [889, 371] width 610 height 13
click at [1035, 379] on li "FFB is unable to see or approve ACH payments, it is impacting a payment schedul…" at bounding box center [889, 371] width 610 height 13
click at [814, 379] on li "FFB is unable to see or approve ACH payments, it is impacting a payment schedul…" at bounding box center [889, 371] width 610 height 13
click at [1073, 433] on li "Upon emergency change approval, the script will be implemented accordingly." at bounding box center [889, 426] width 610 height 13
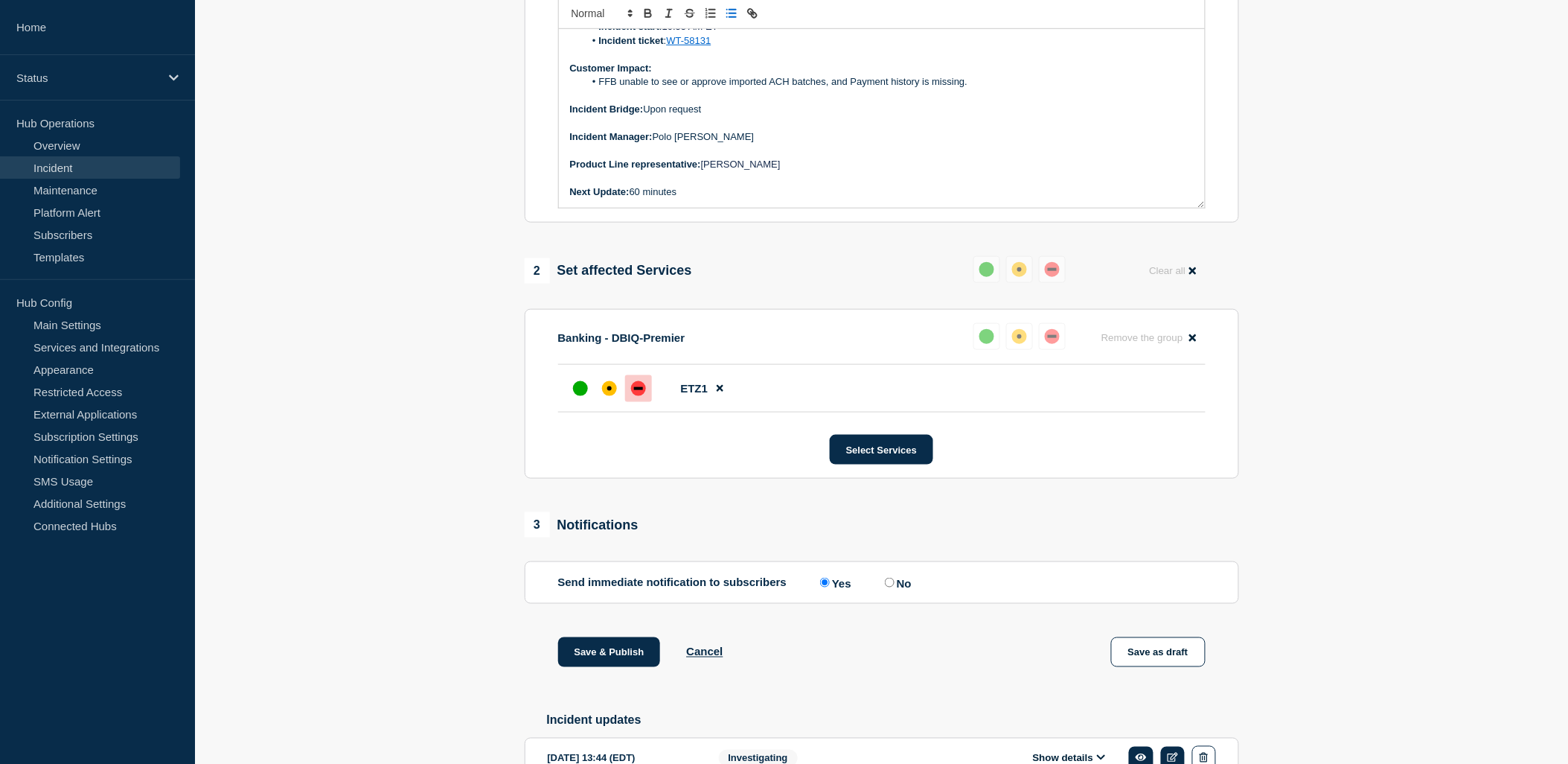
scroll to position [413, 0]
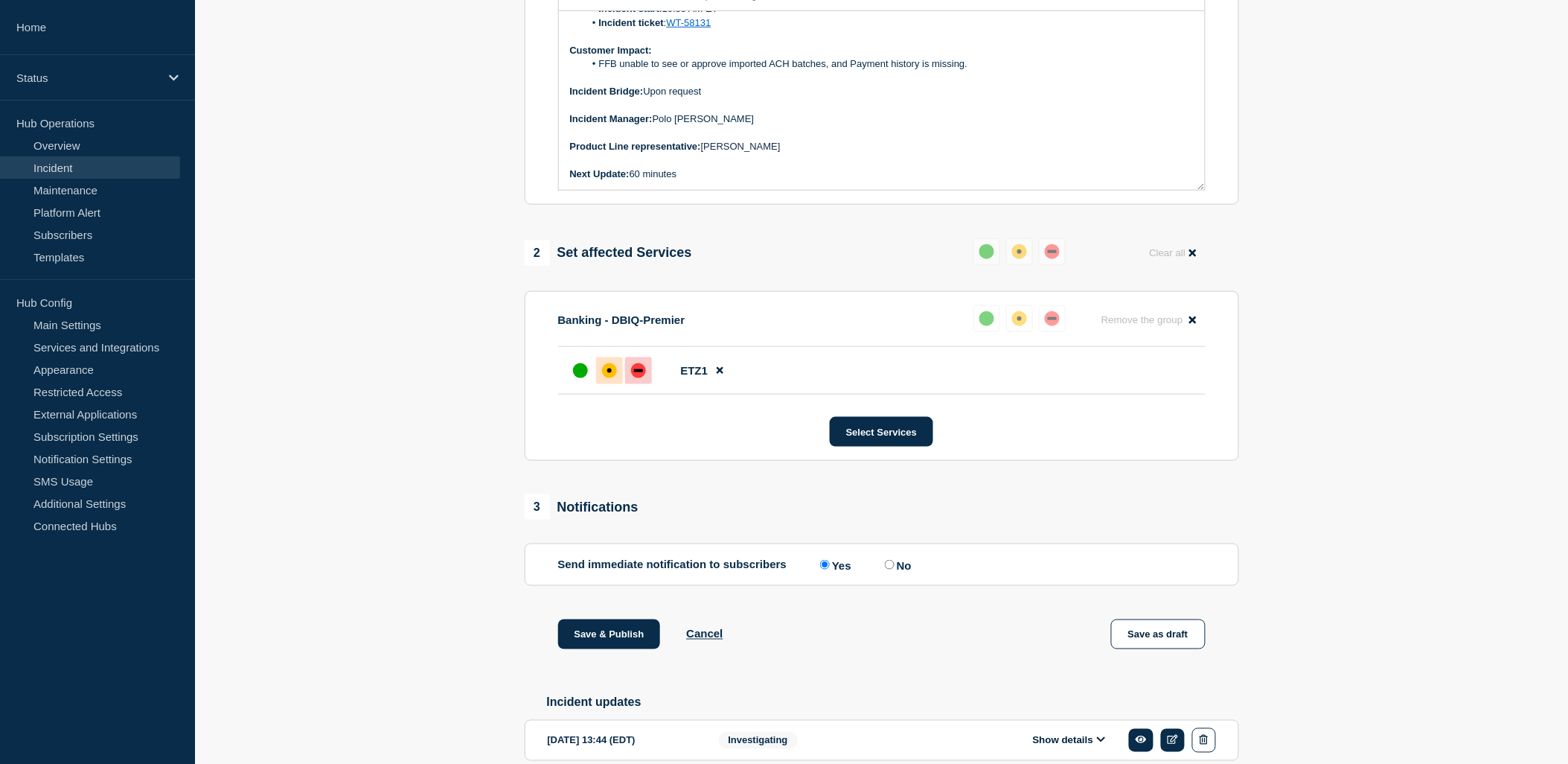
click at [603, 379] on div "affected" at bounding box center [610, 371] width 15 height 15
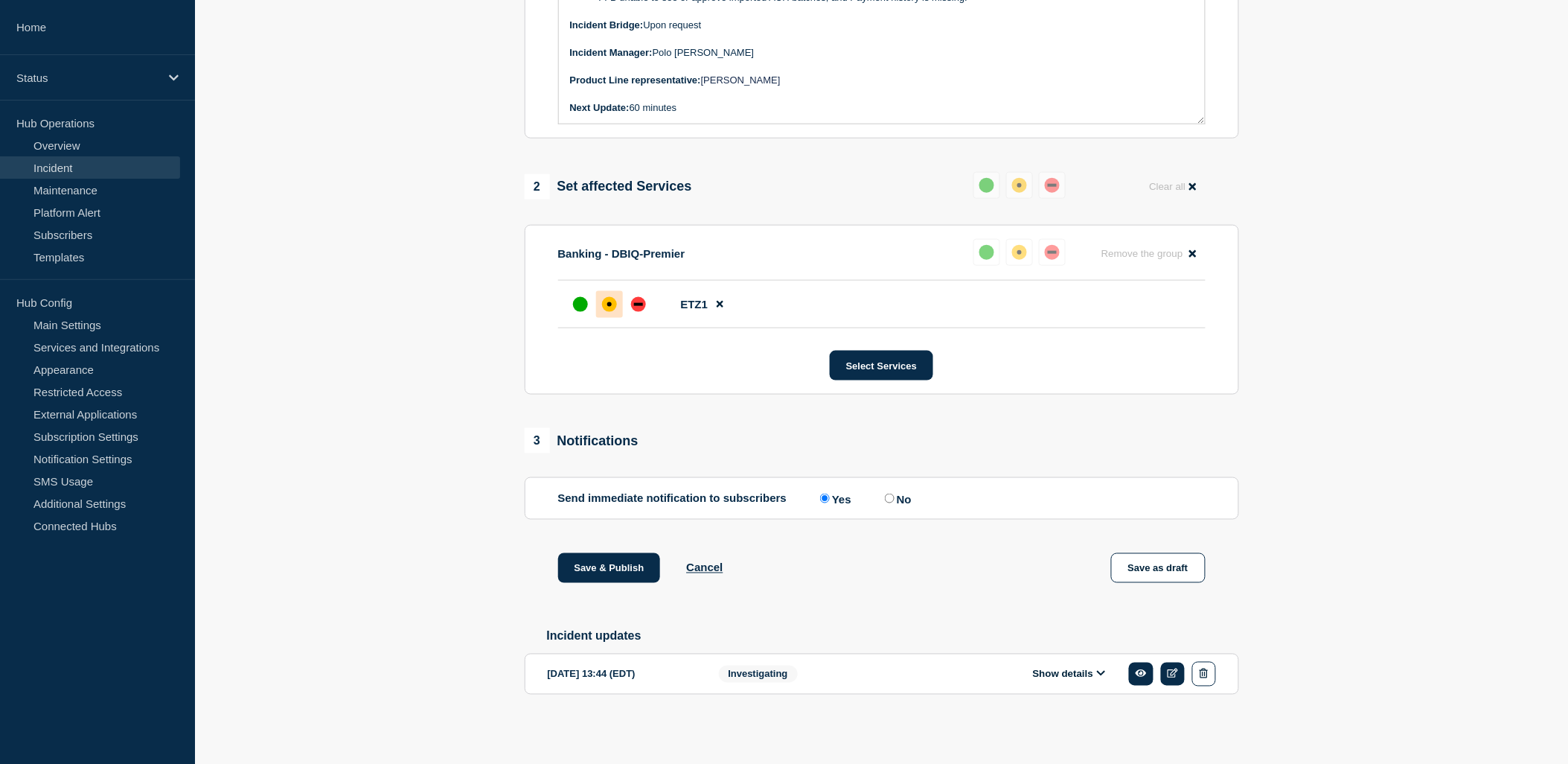
scroll to position [523, 0]
click at [600, 557] on button "Save & Publish" at bounding box center [609, 568] width 102 height 29
